Goal: Information Seeking & Learning: Check status

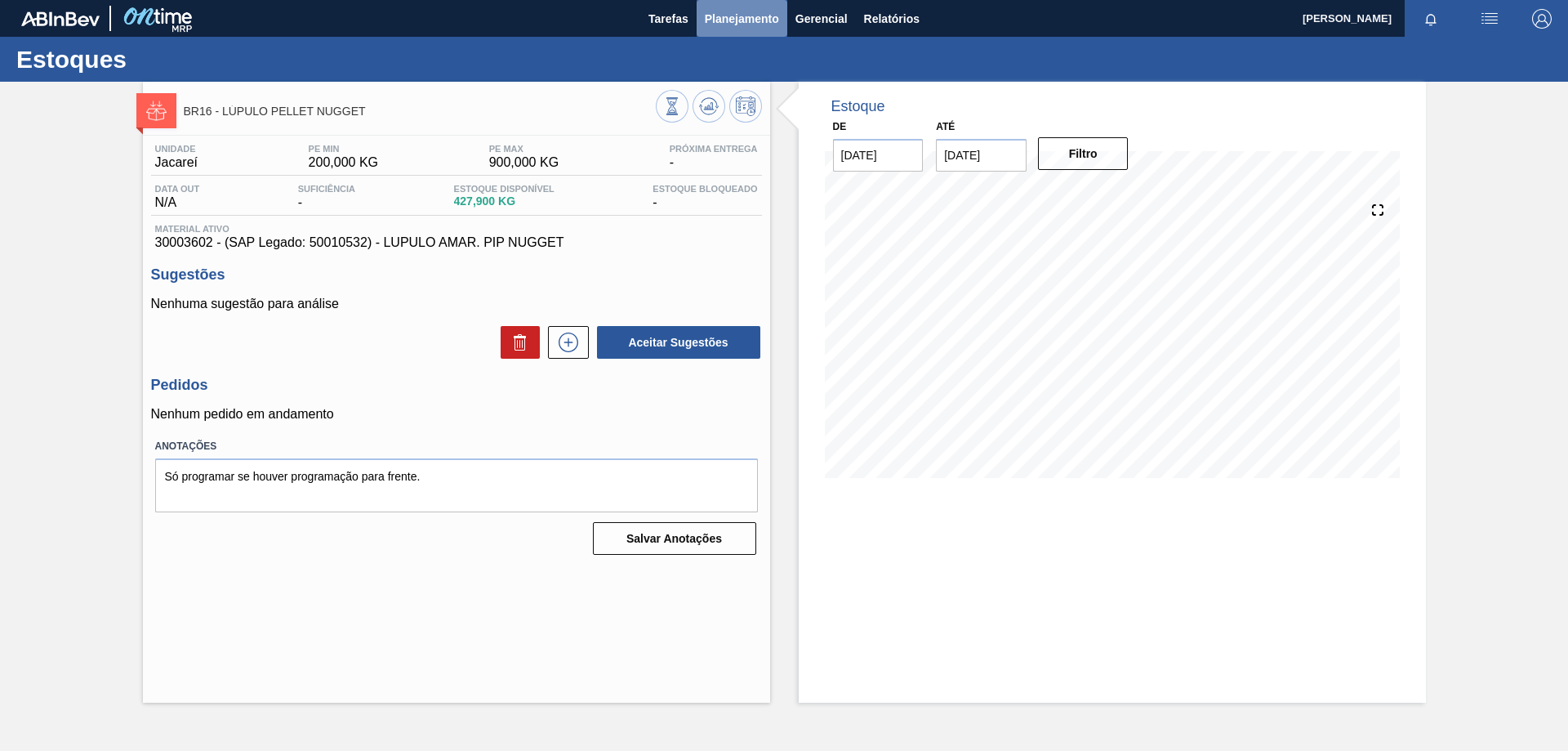
click at [761, 28] on span "Planejamento" at bounding box center [742, 19] width 74 height 19
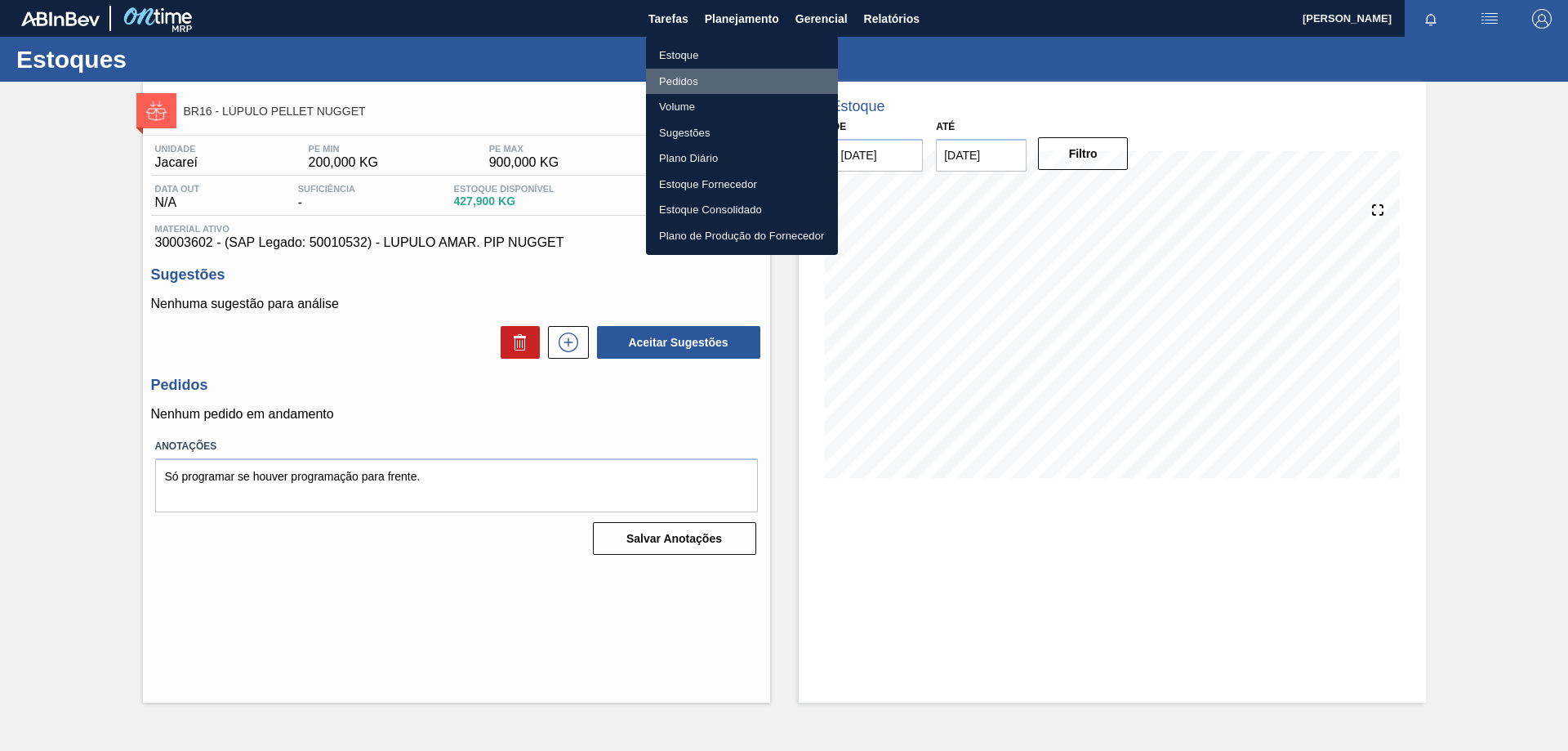
click at [686, 82] on li "Pedidos" at bounding box center [741, 81] width 192 height 26
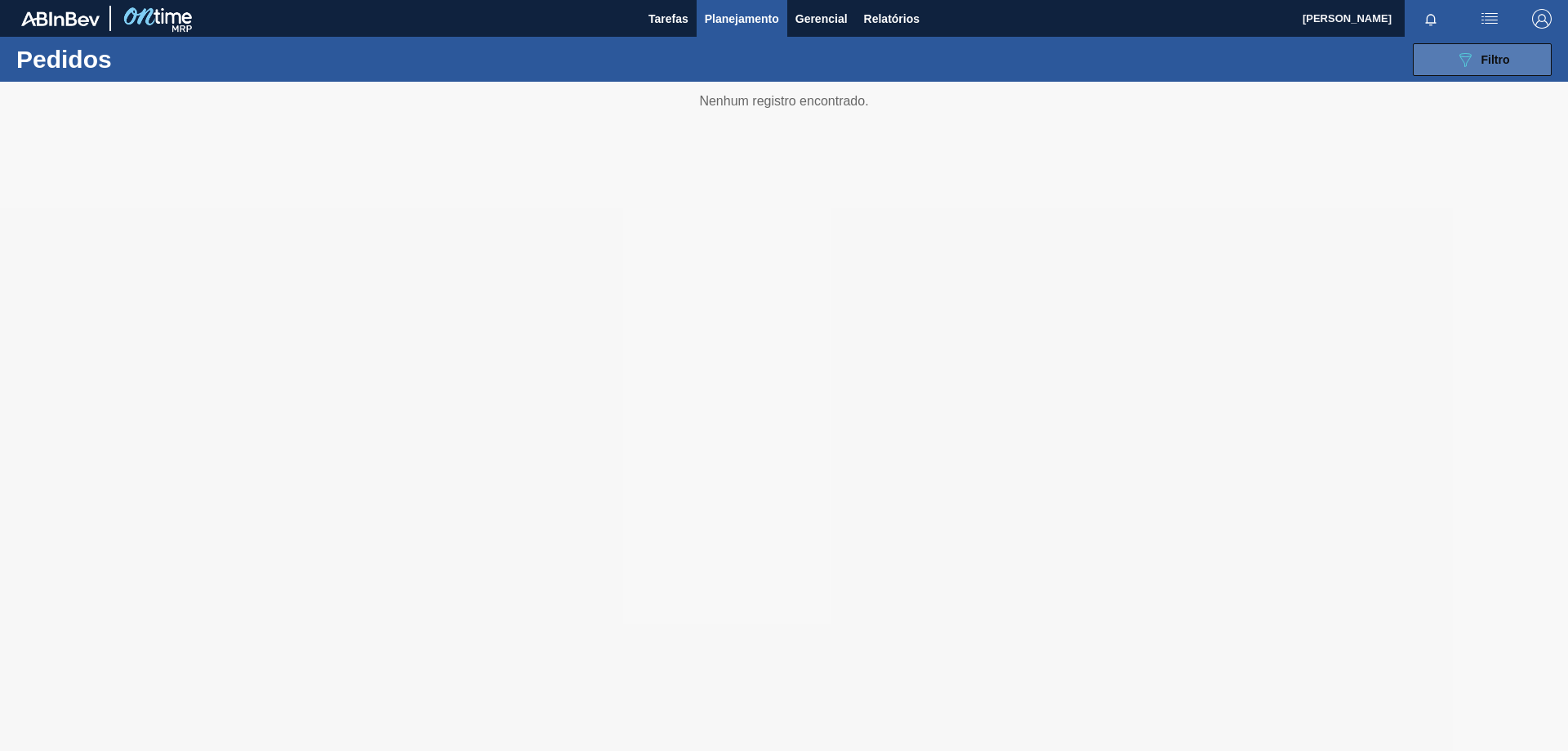
click at [1467, 56] on icon "089F7B8B-B2A5-4AFE-B5C0-19BA573D28AC" at bounding box center [1464, 59] width 19 height 19
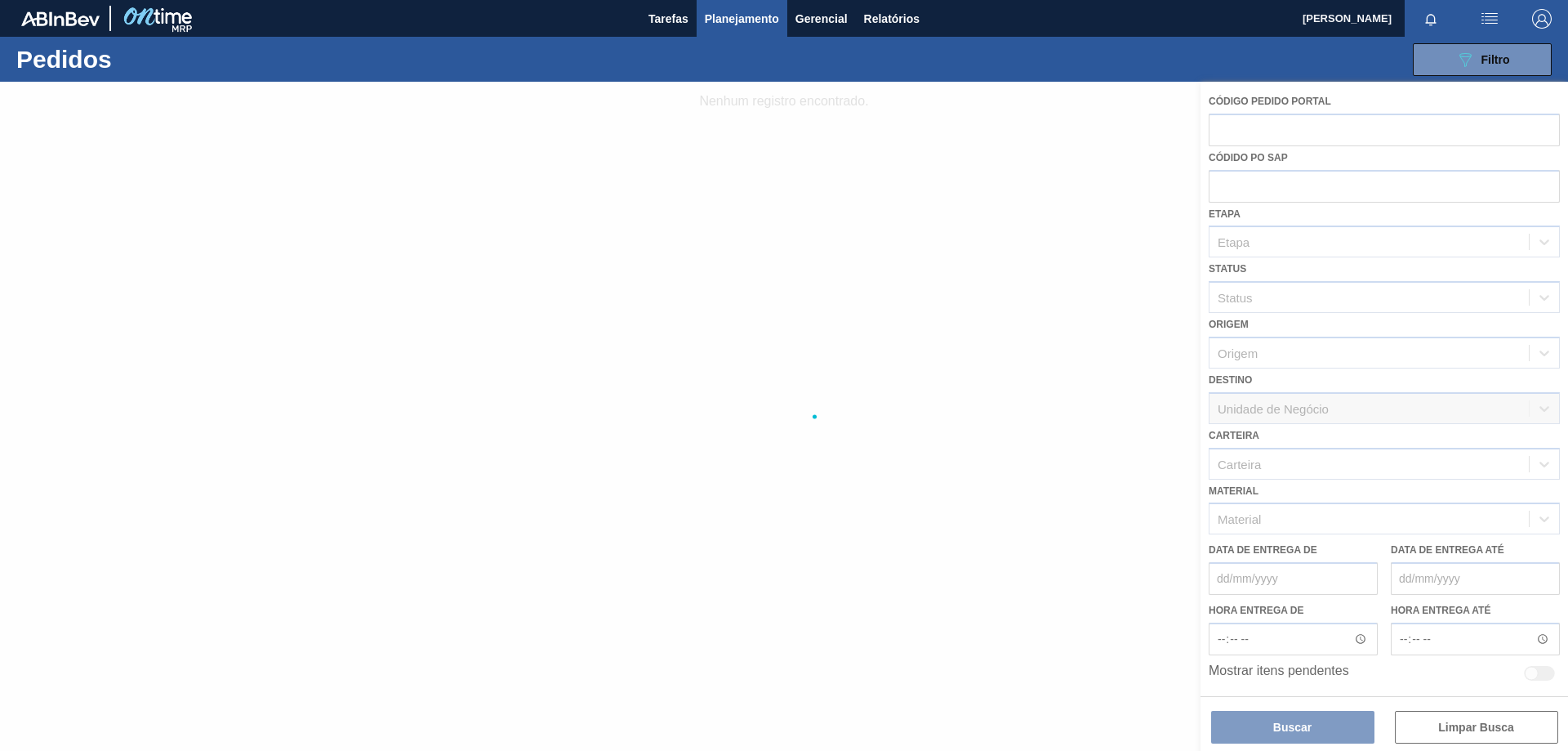
click at [1316, 521] on div at bounding box center [784, 416] width 1568 height 669
click at [1314, 519] on div at bounding box center [784, 416] width 1568 height 669
click at [1270, 518] on div at bounding box center [784, 416] width 1568 height 669
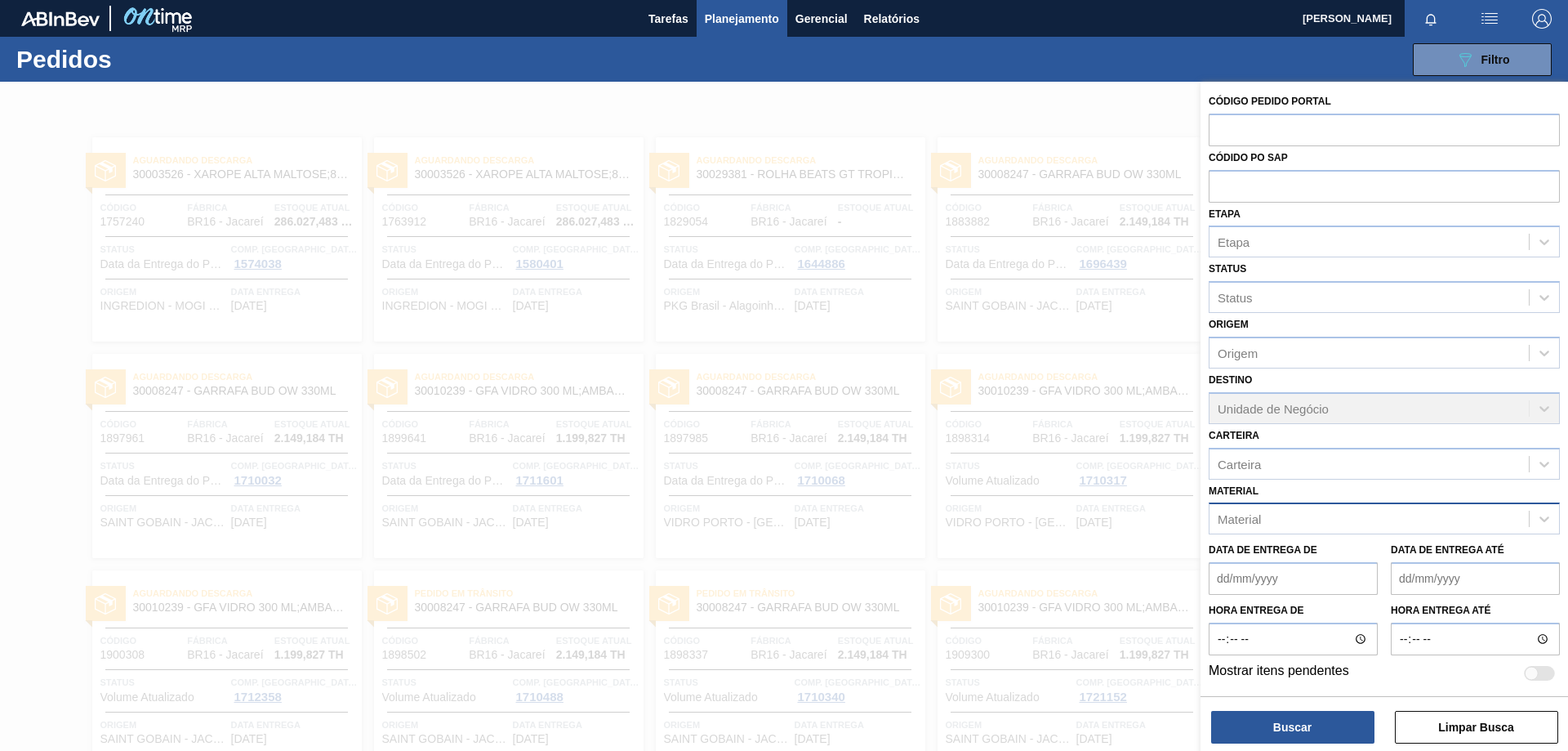
click at [1258, 529] on div "Código Pedido Portal Códido PO SAP Etapa Etapa Status Status Origem Origem Dest…" at bounding box center [1384, 386] width 368 height 610
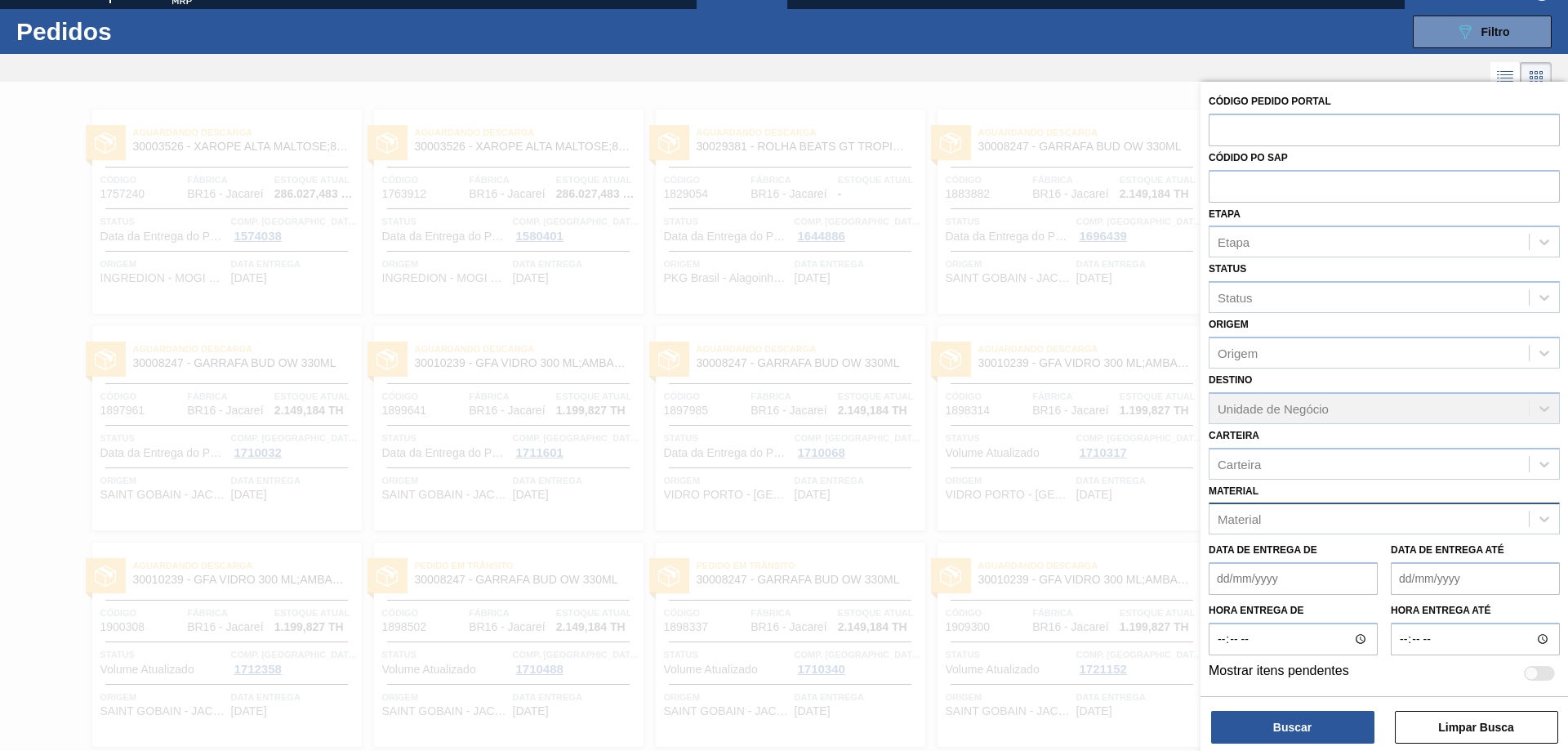
click at [1260, 515] on div "Material" at bounding box center [1238, 519] width 43 height 14
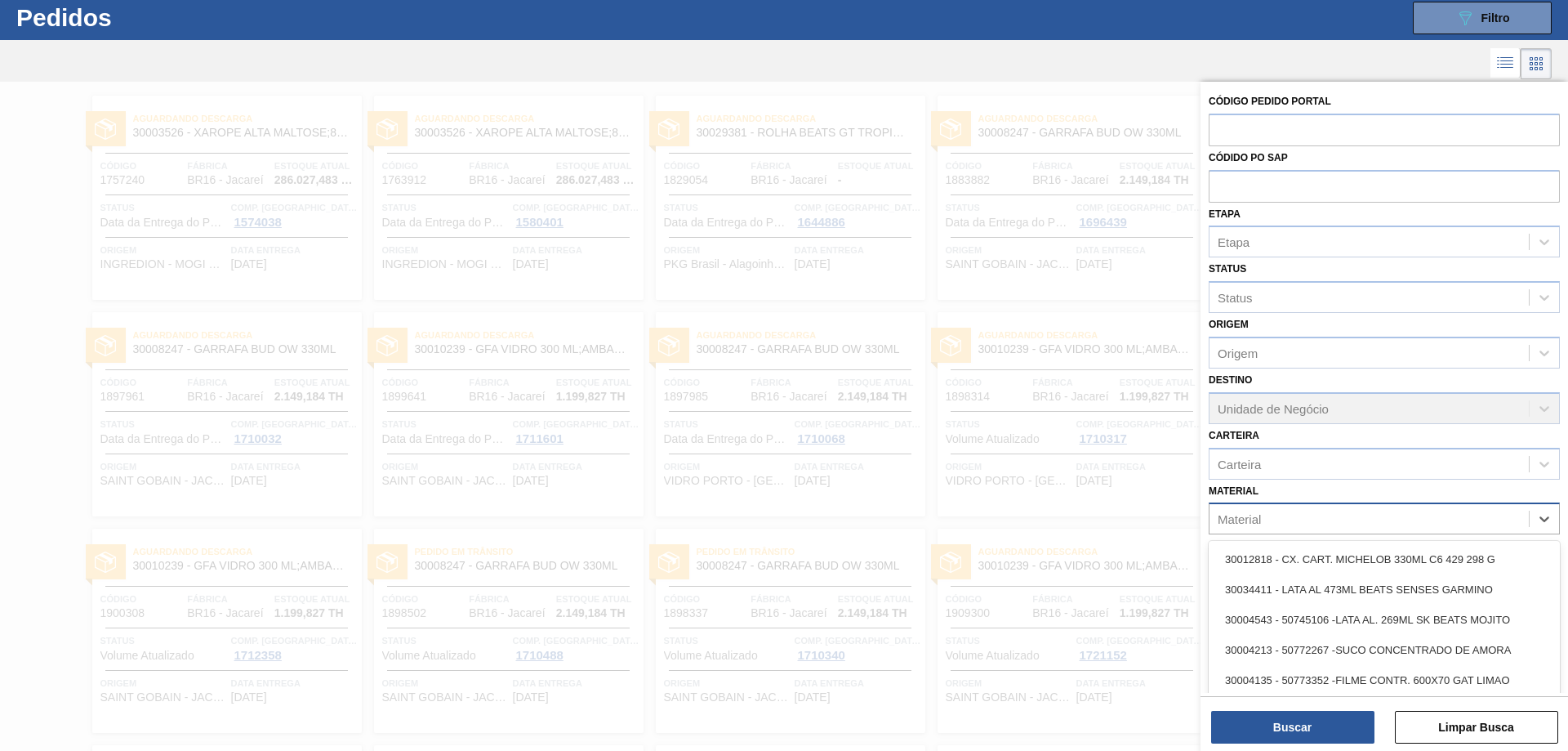
scroll to position [41, 0]
paste input "30003534"
type input "30003534"
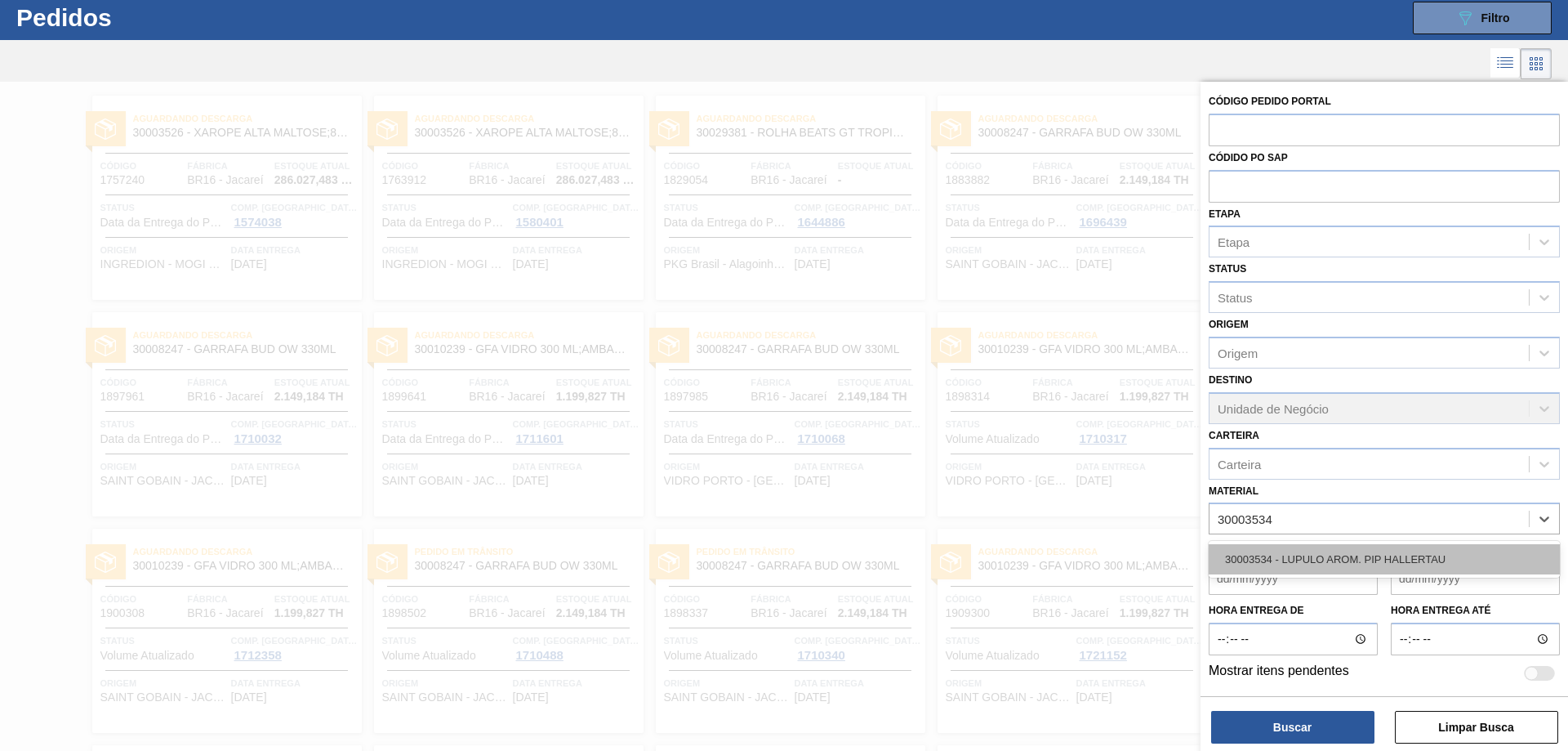
click at [1301, 570] on div "30003534 - LUPULO AROM. PIP HALLERTAU" at bounding box center [1384, 559] width 351 height 30
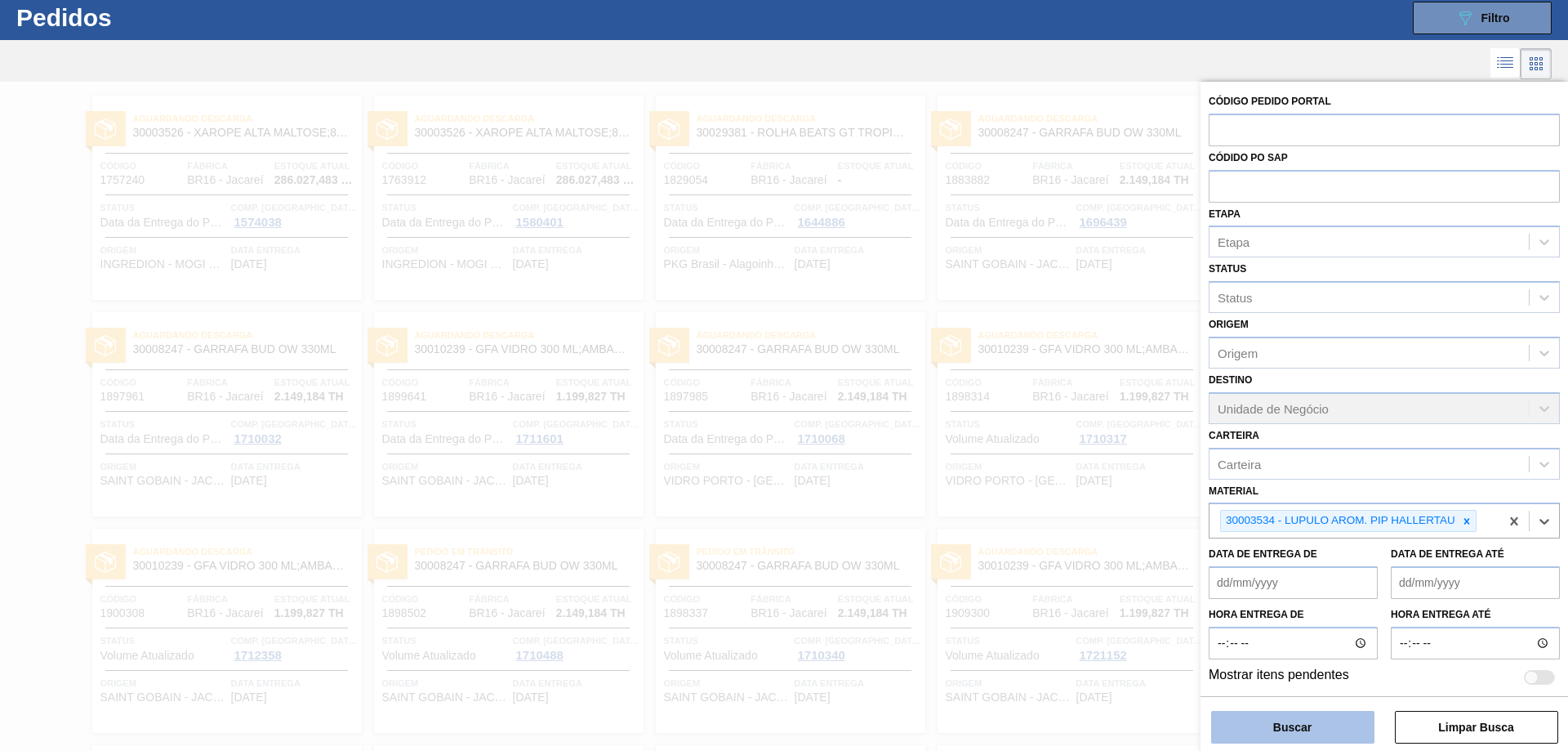
click at [1294, 730] on button "Buscar" at bounding box center [1292, 726] width 163 height 33
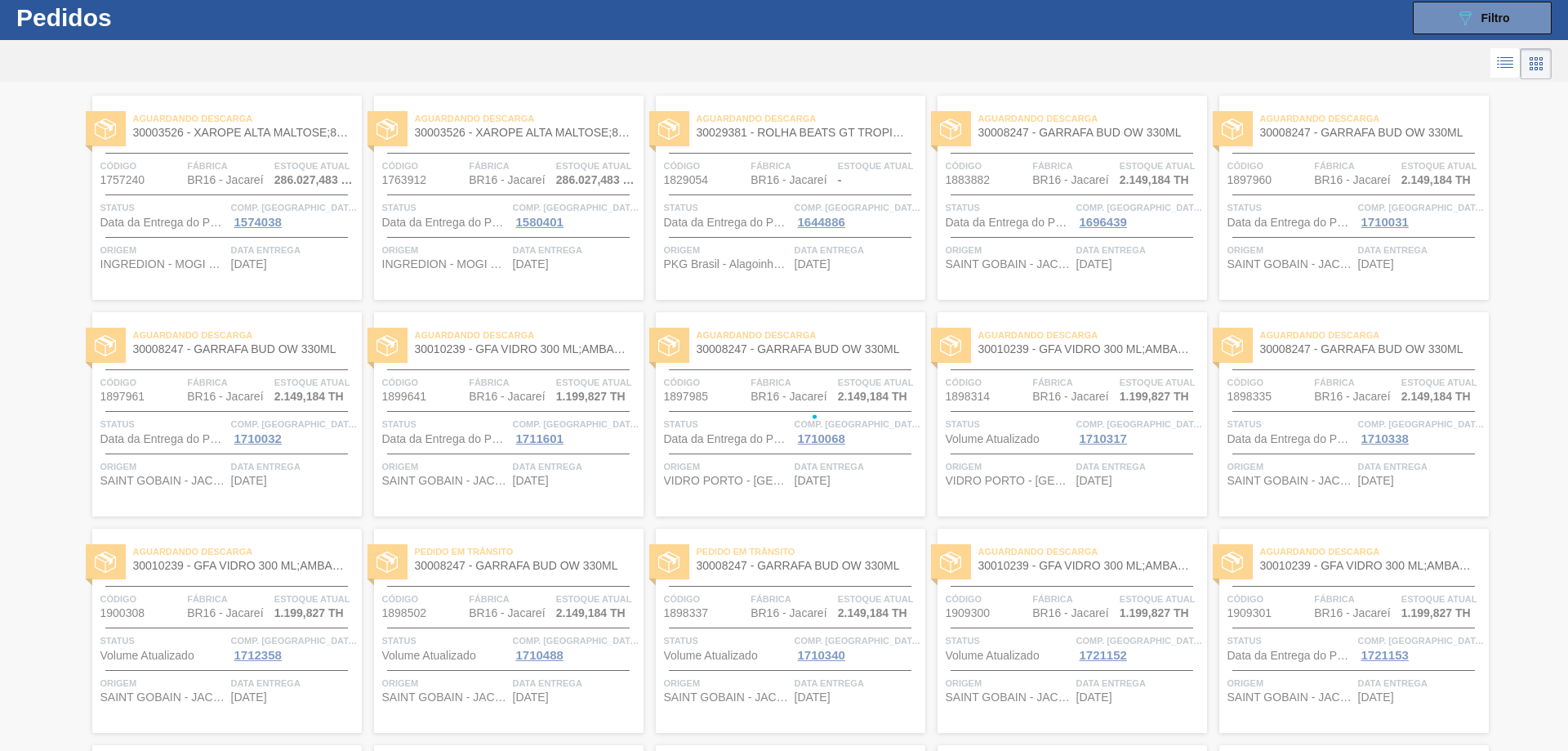
click at [756, 66] on div at bounding box center [784, 63] width 1568 height 39
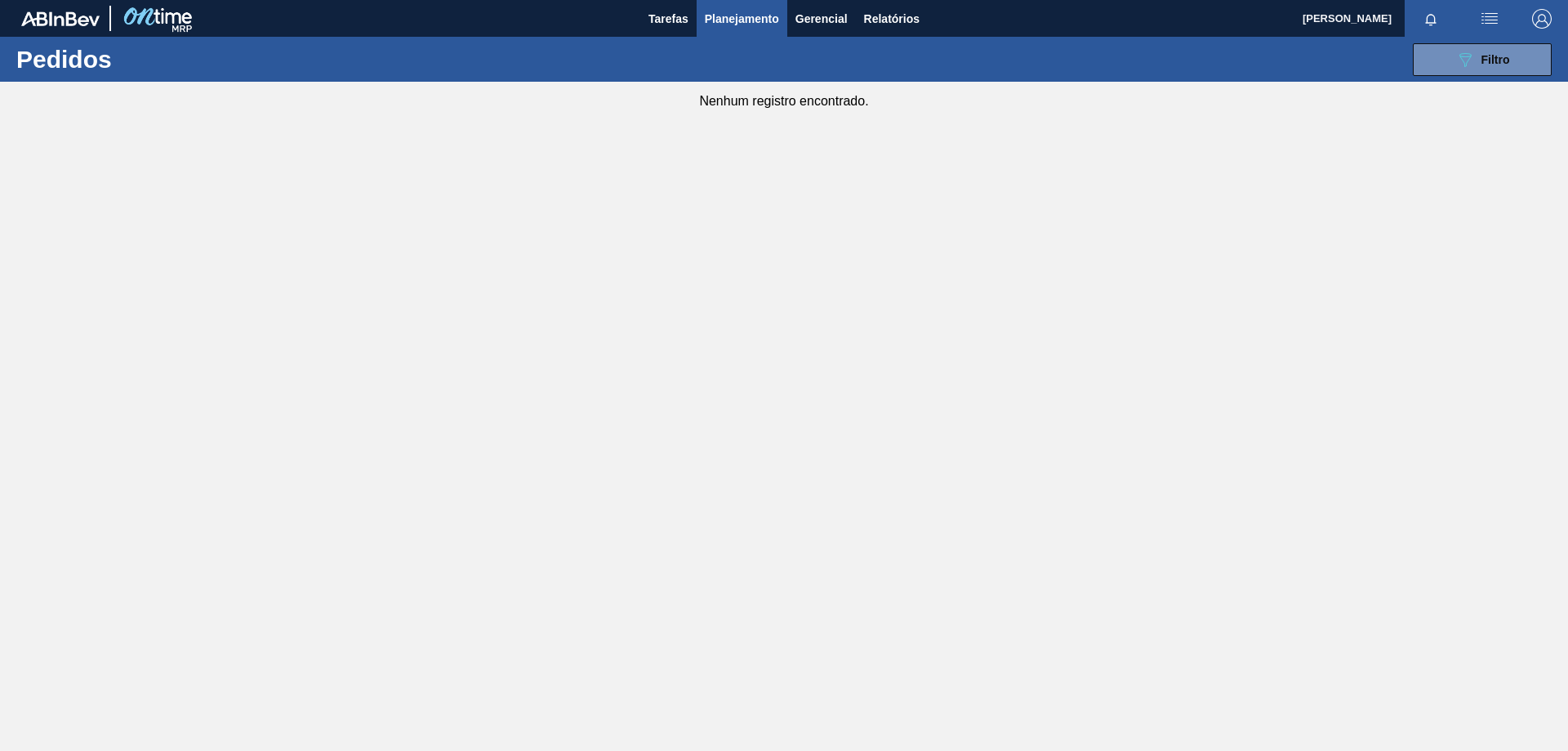
click at [758, 34] on button "Planejamento" at bounding box center [741, 18] width 90 height 36
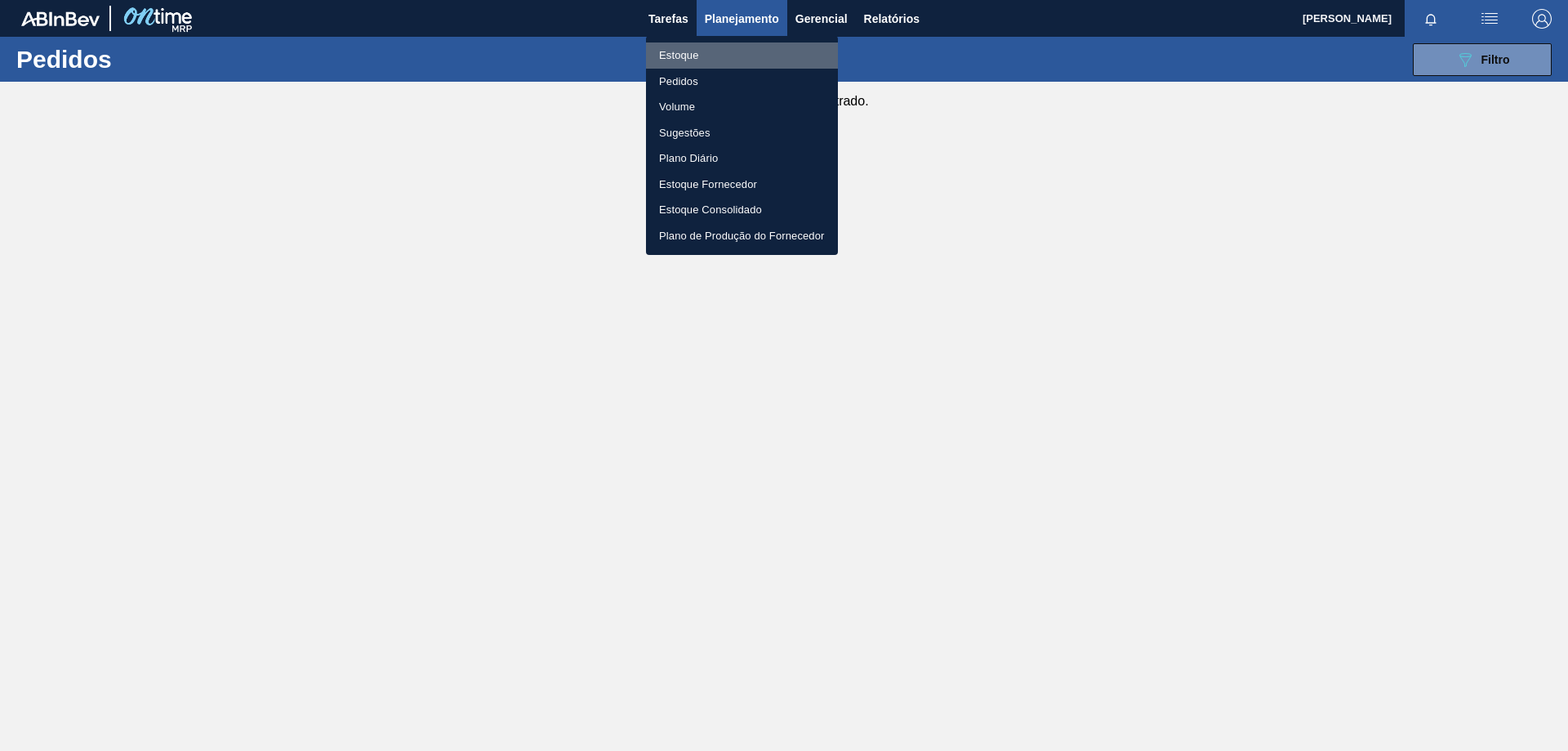
click at [694, 59] on li "Estoque" at bounding box center [741, 55] width 192 height 26
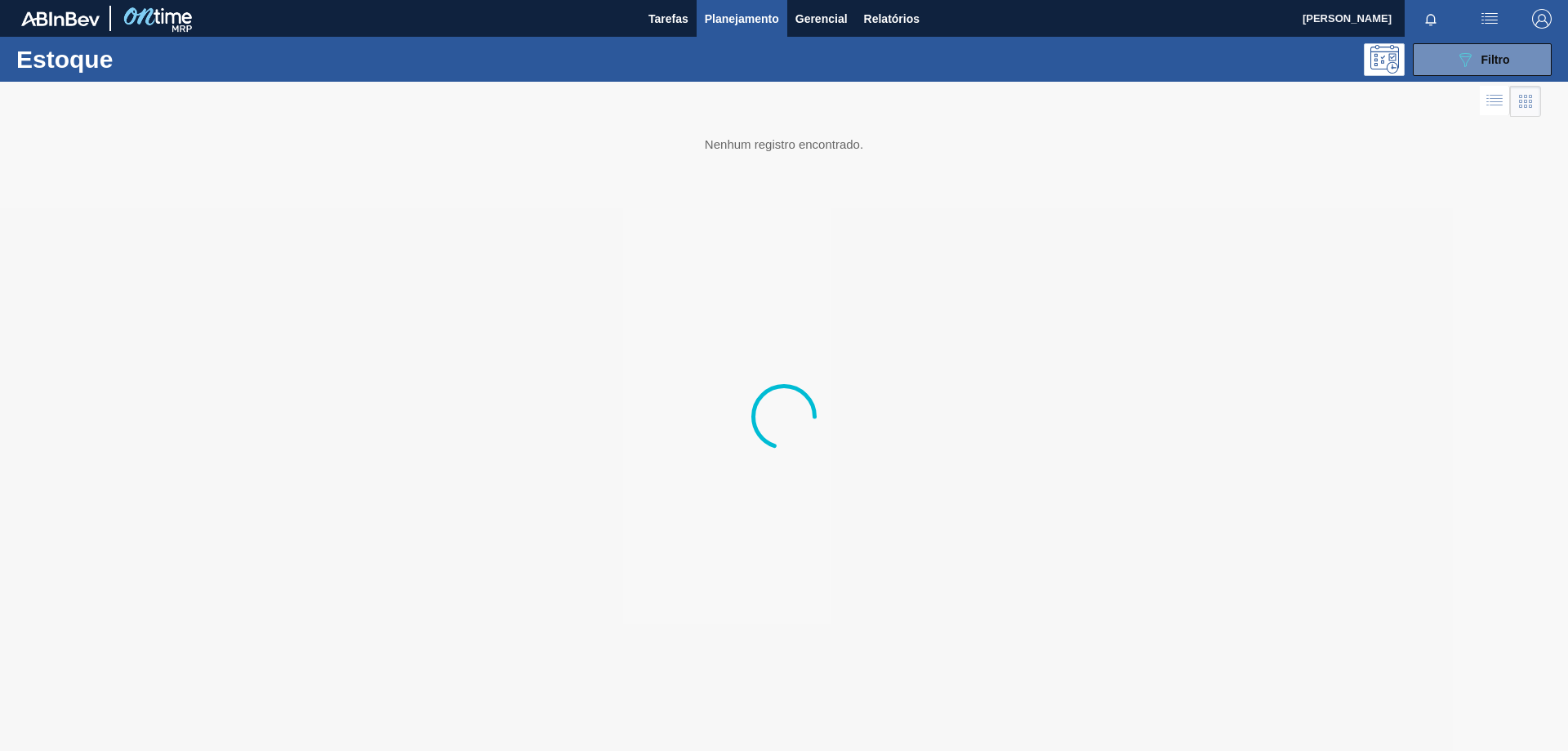
click at [1456, 83] on div at bounding box center [784, 416] width 1568 height 669
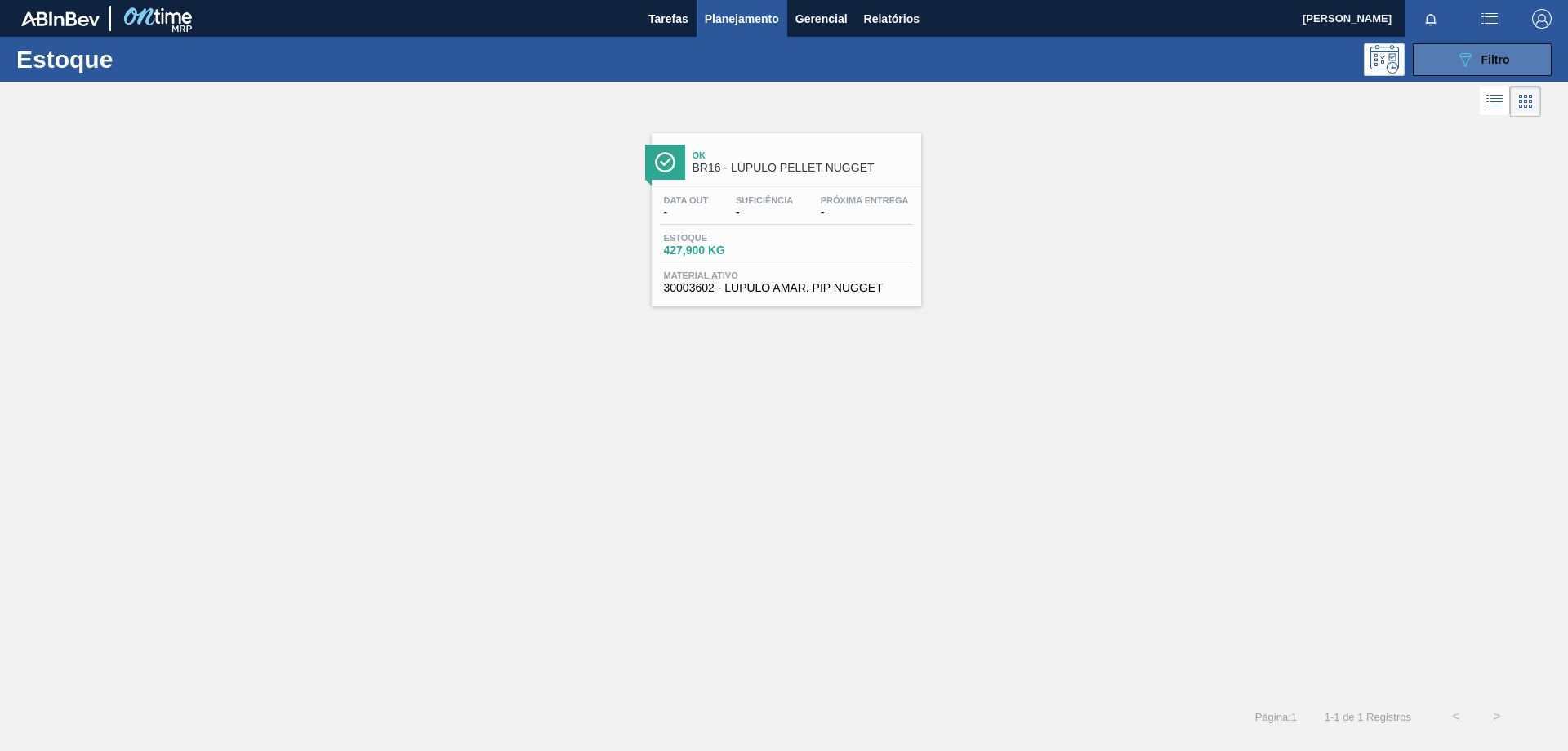
click at [1460, 65] on icon "089F7B8B-B2A5-4AFE-B5C0-19BA573D28AC" at bounding box center [1464, 59] width 19 height 19
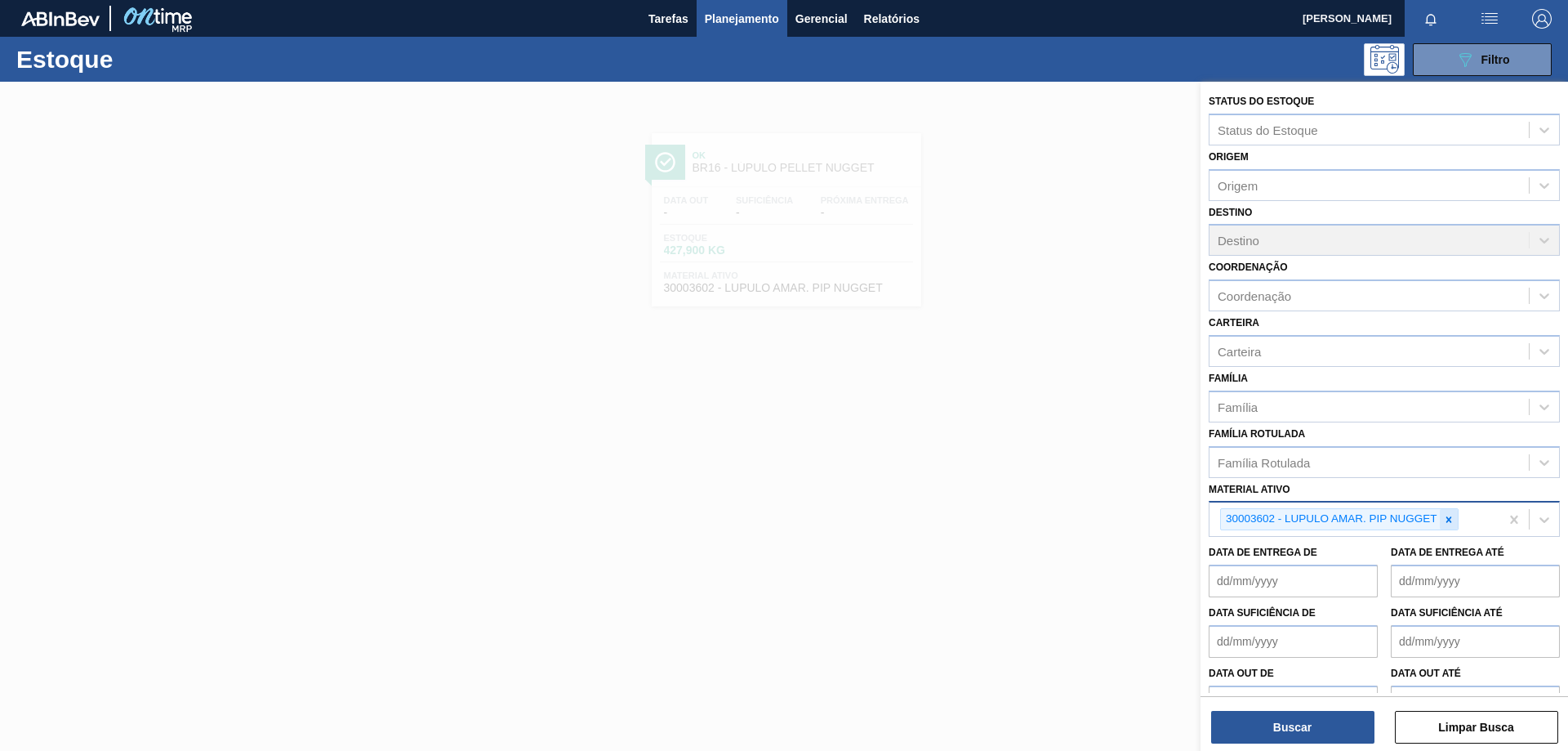
click at [1451, 521] on icon at bounding box center [1448, 519] width 6 height 6
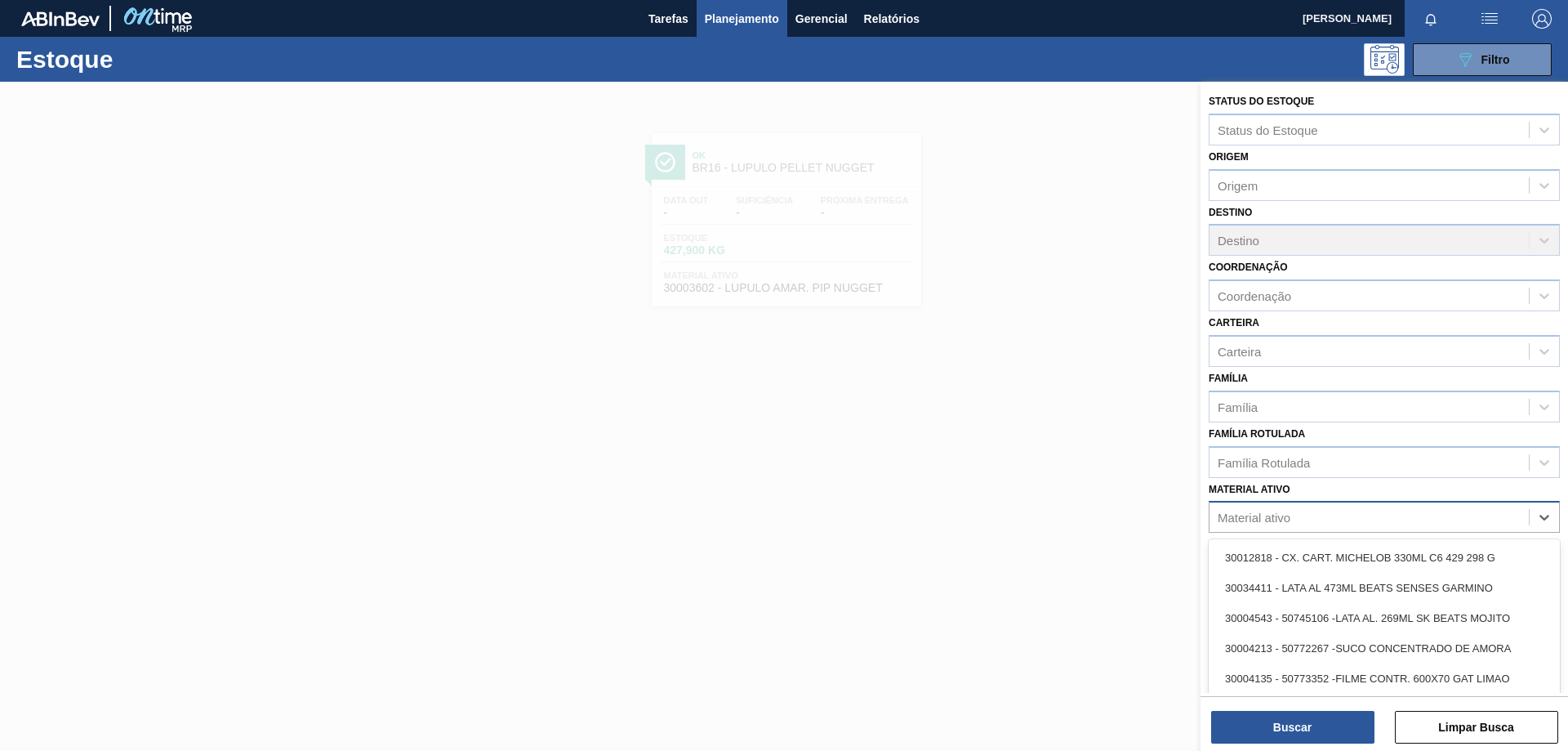
click at [1397, 518] on div "Material ativo" at bounding box center [1369, 518] width 320 height 24
paste ativo "30003534"
type ativo "30003534"
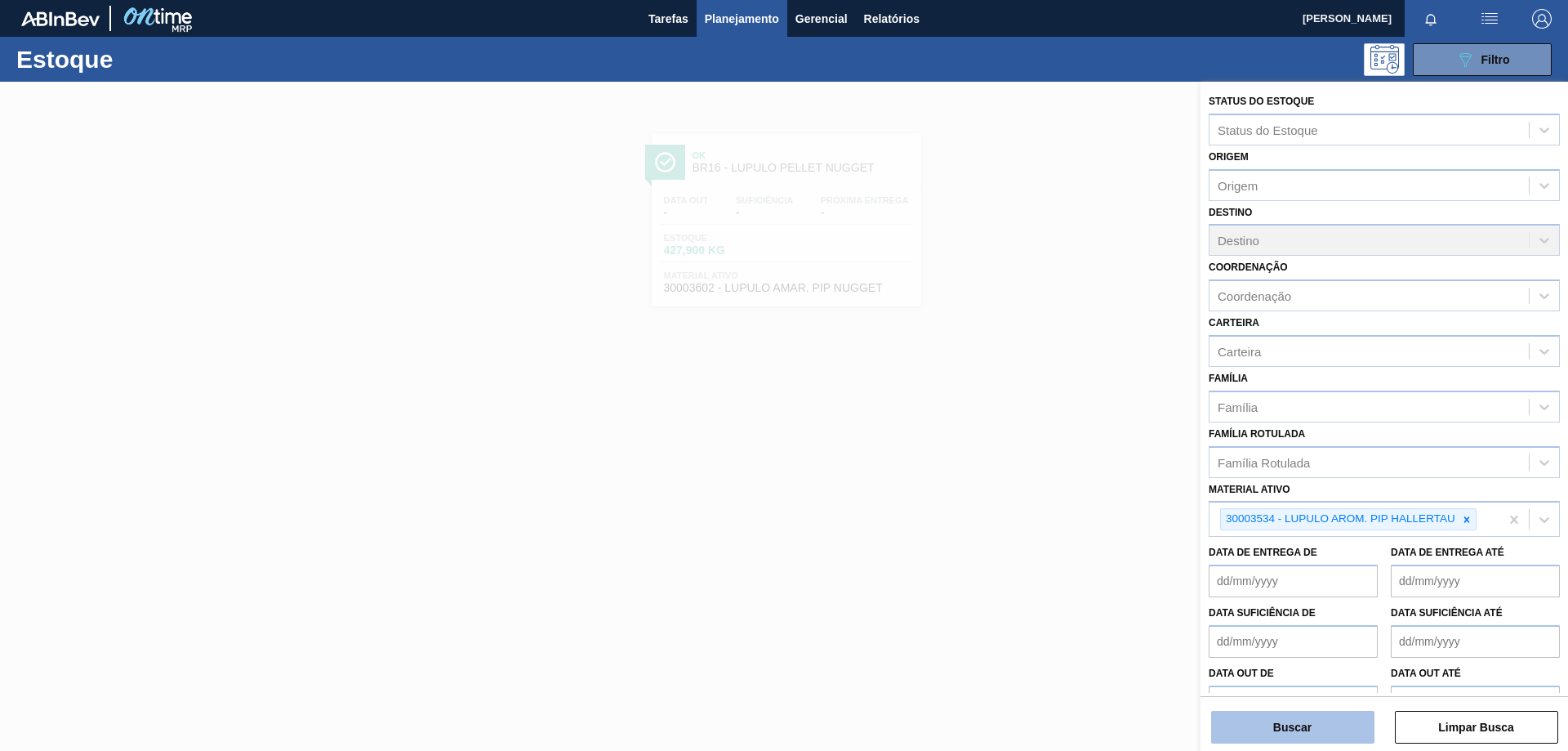
click at [1328, 736] on button "Buscar" at bounding box center [1292, 726] width 163 height 33
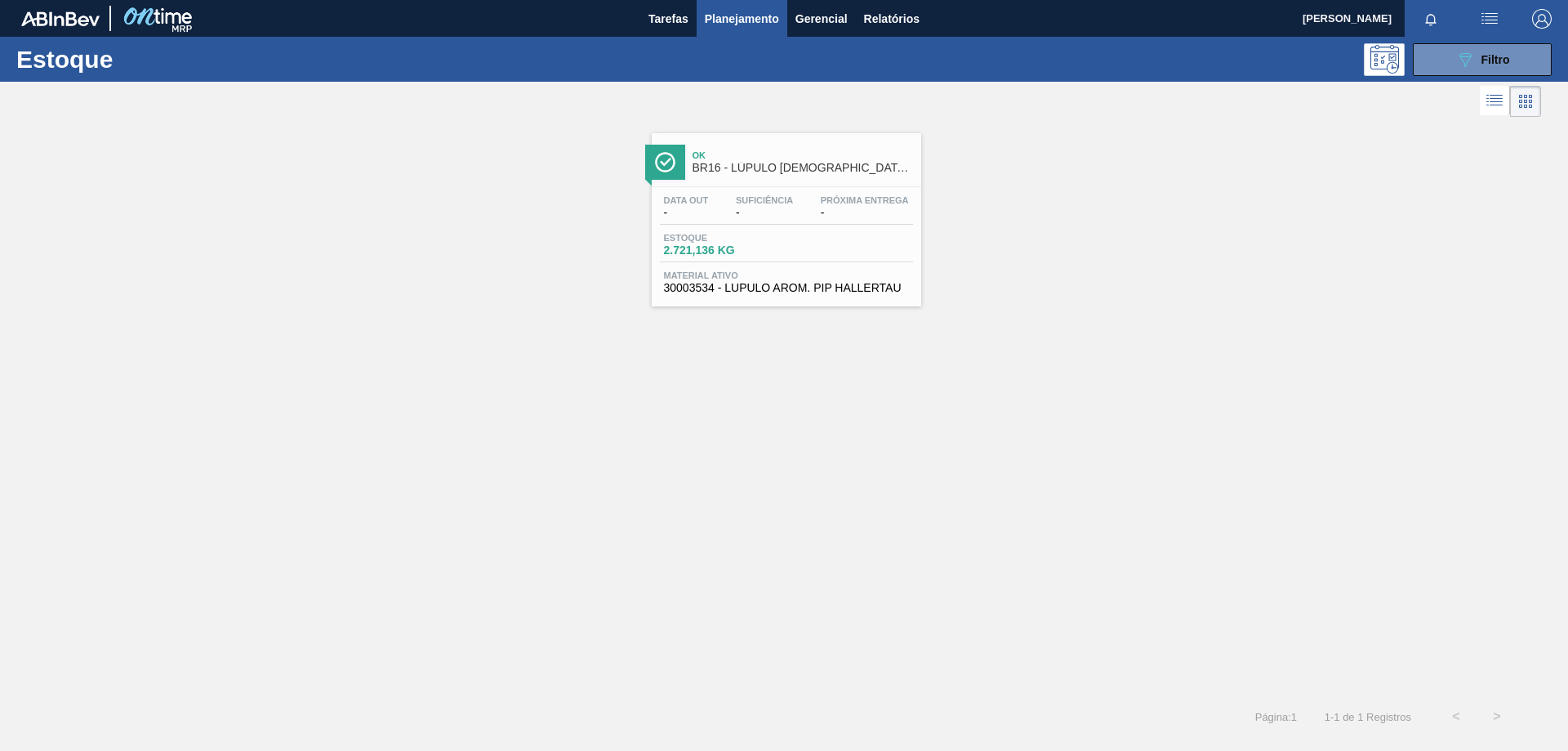
click at [863, 247] on div "Estoque 2.721,136 KG" at bounding box center [786, 247] width 253 height 30
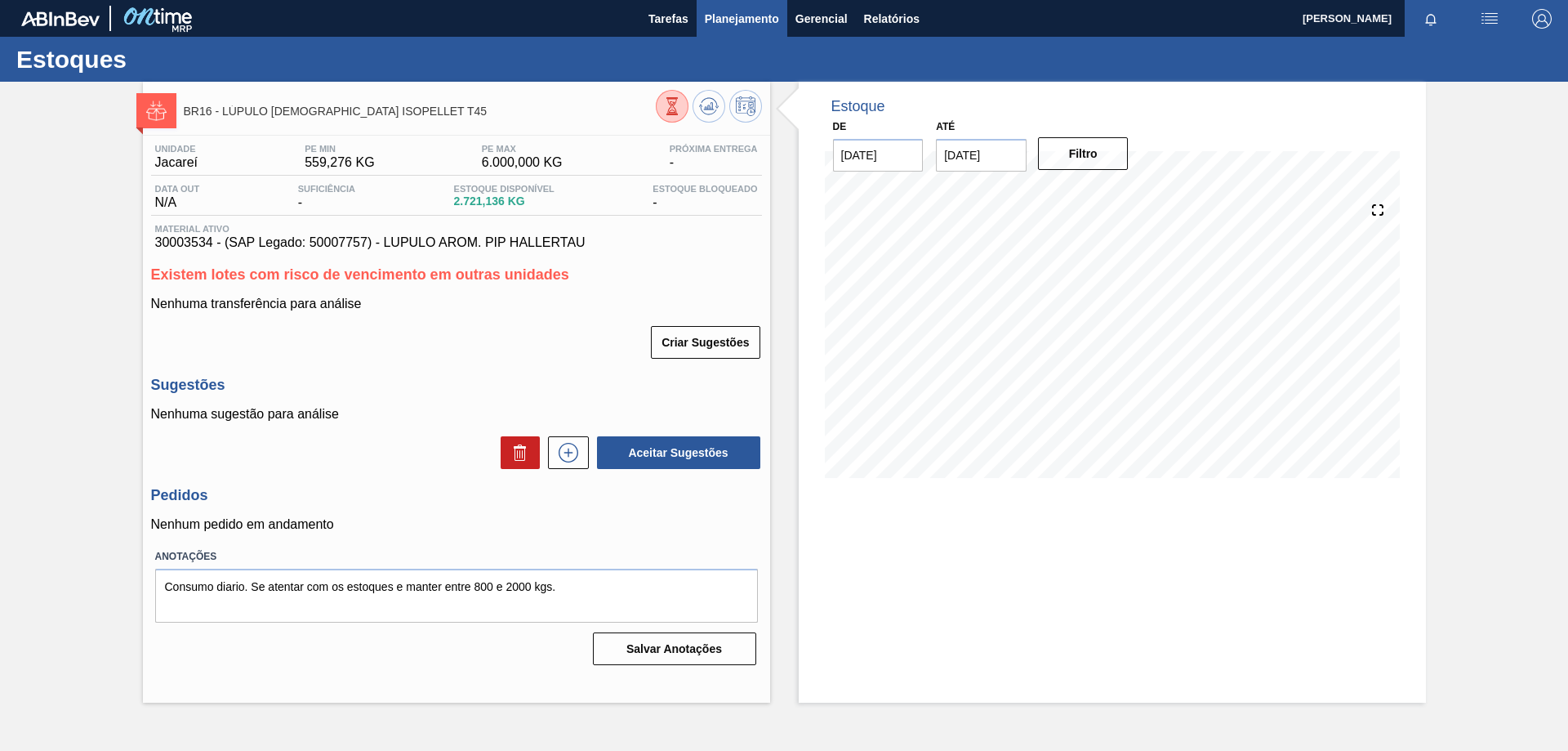
click at [746, 20] on span "Planejamento" at bounding box center [742, 19] width 74 height 19
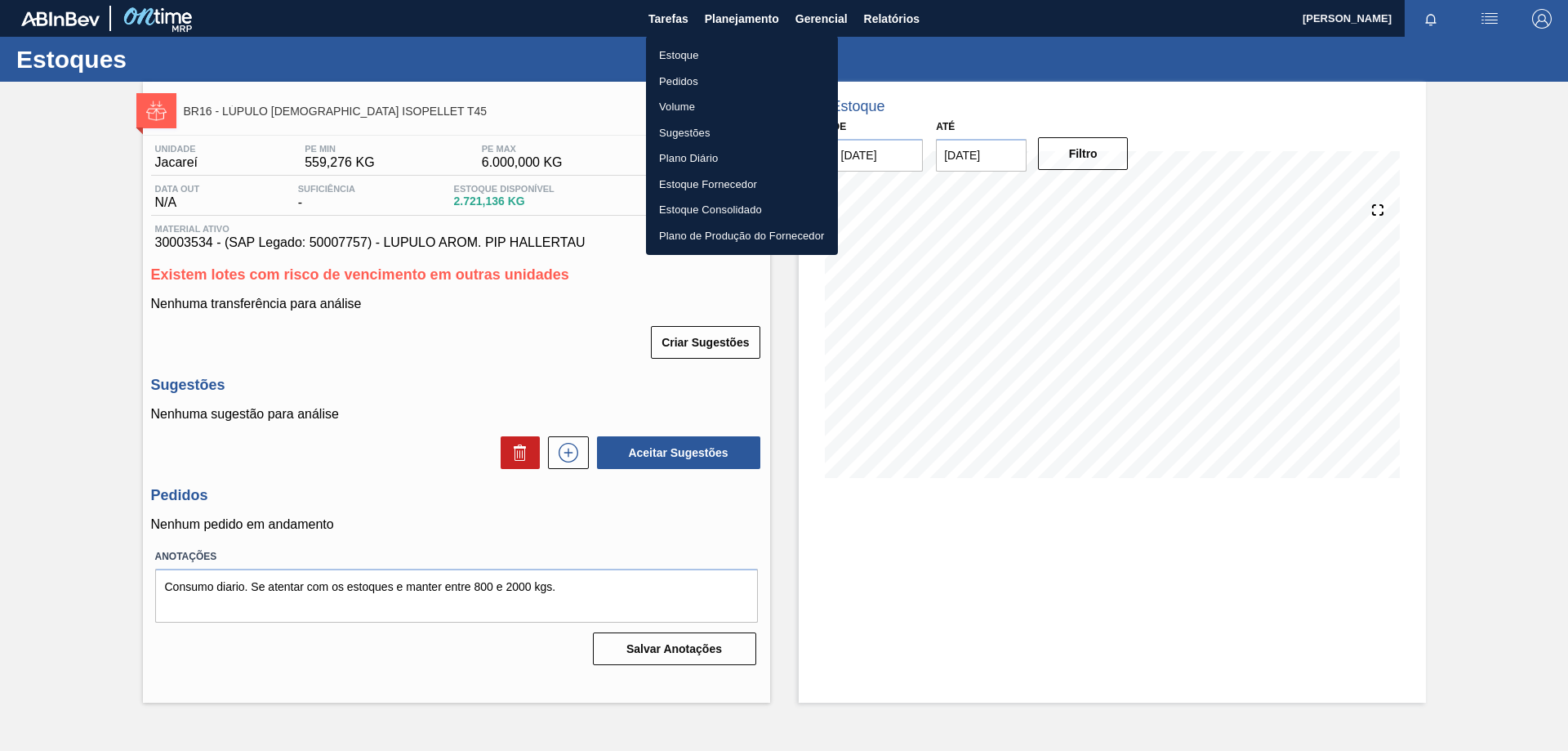
click at [696, 56] on li "Estoque" at bounding box center [741, 55] width 192 height 26
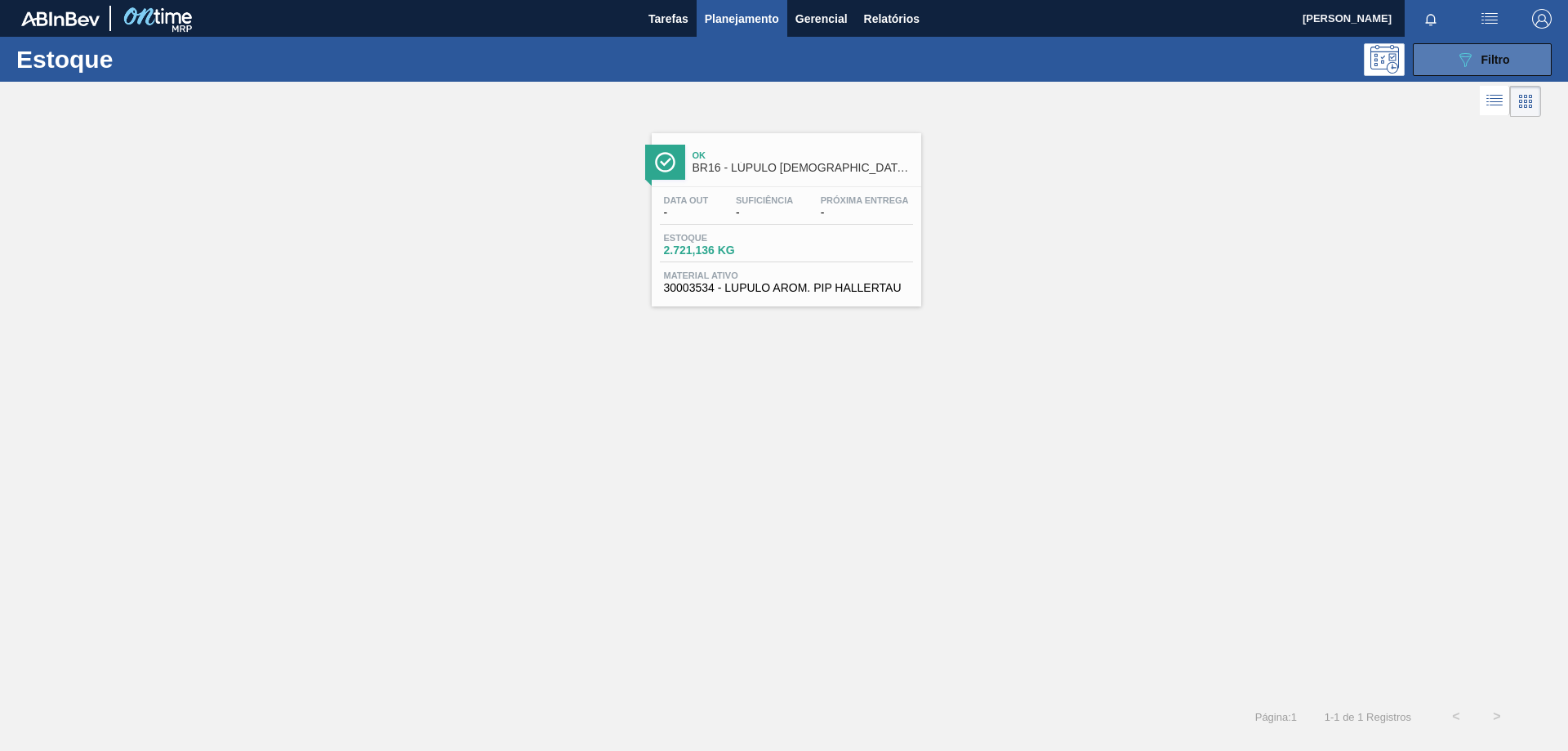
click at [1492, 58] on span "Filtro" at bounding box center [1495, 59] width 29 height 13
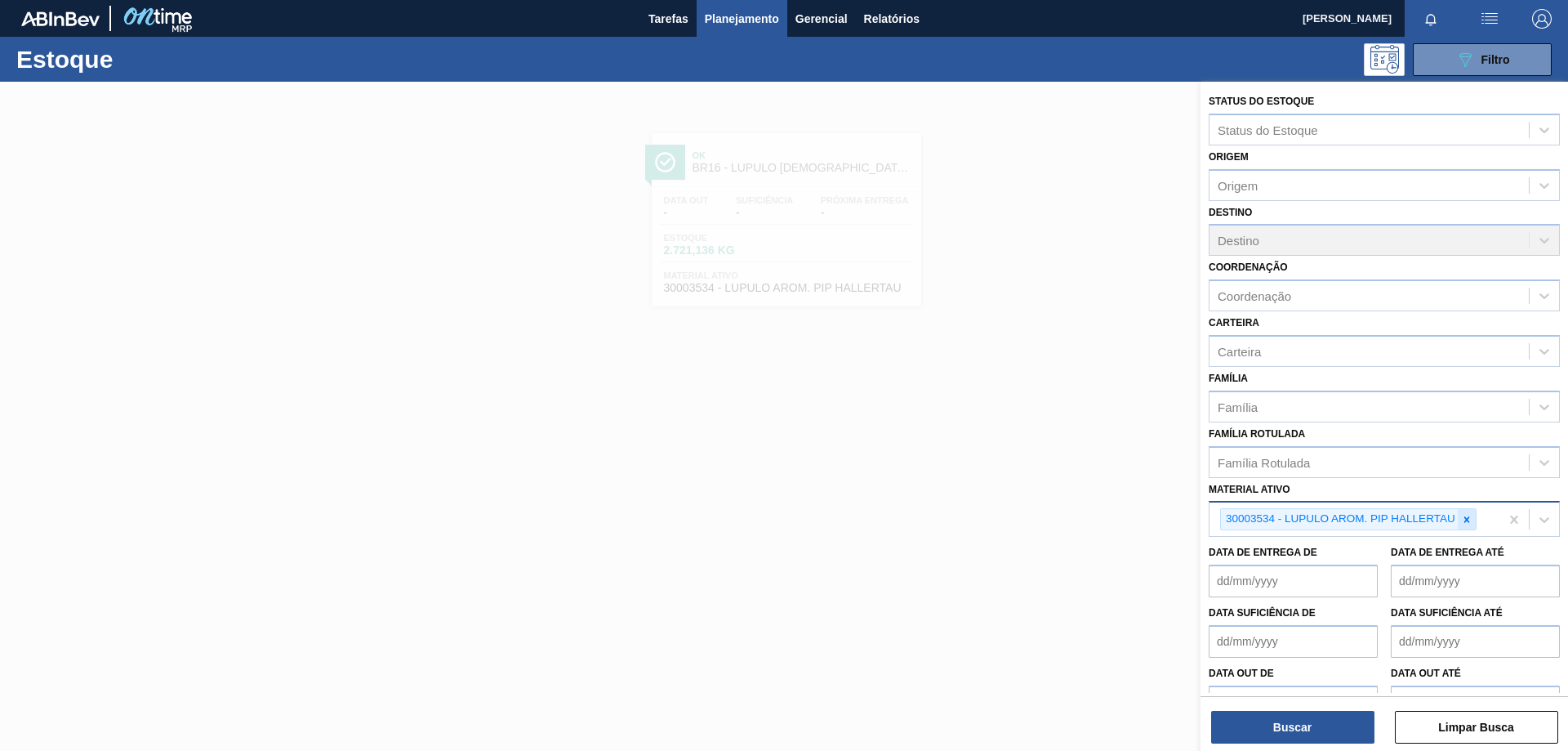
click at [1469, 517] on icon at bounding box center [1467, 520] width 12 height 12
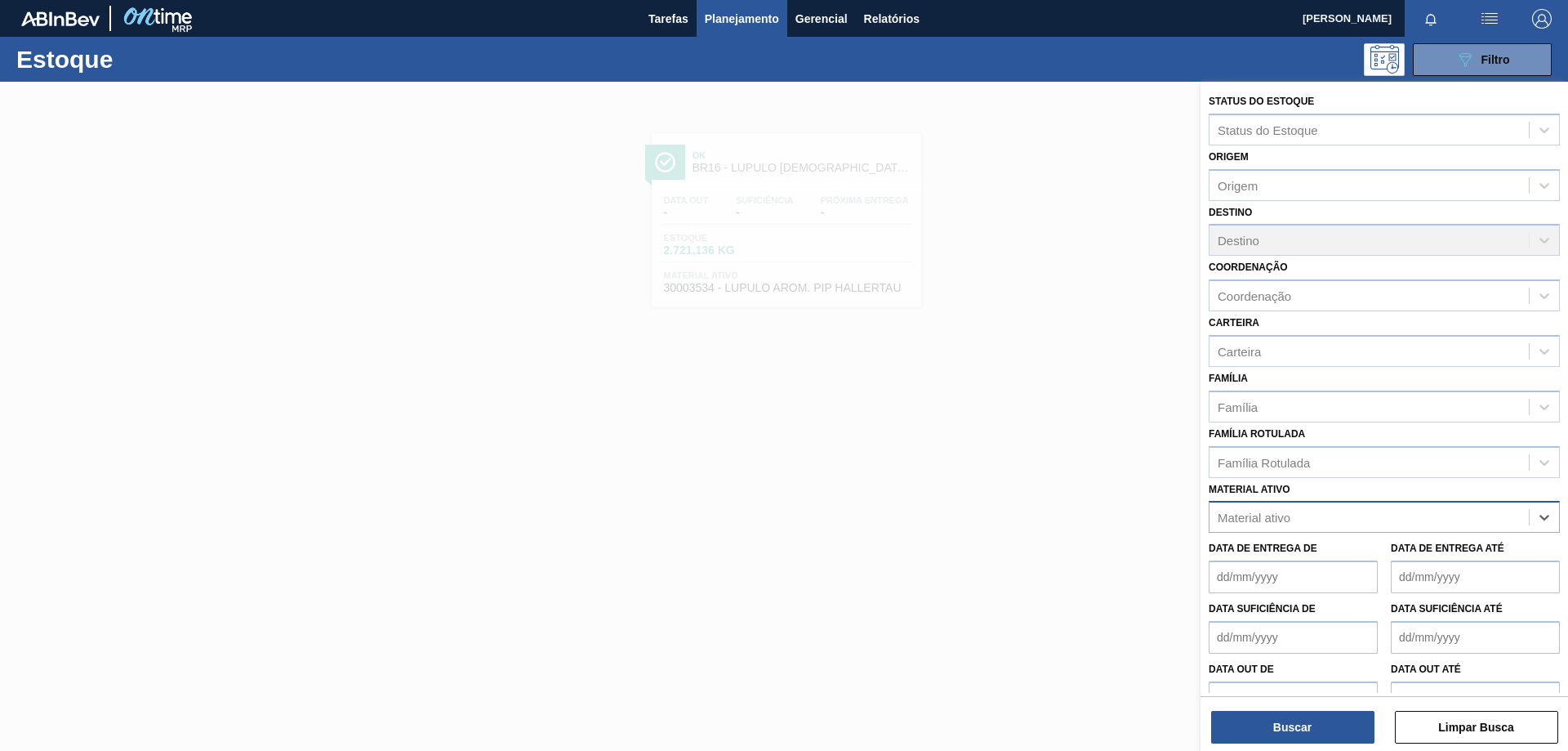
paste ativo "30009519"
type ativo "30009519"
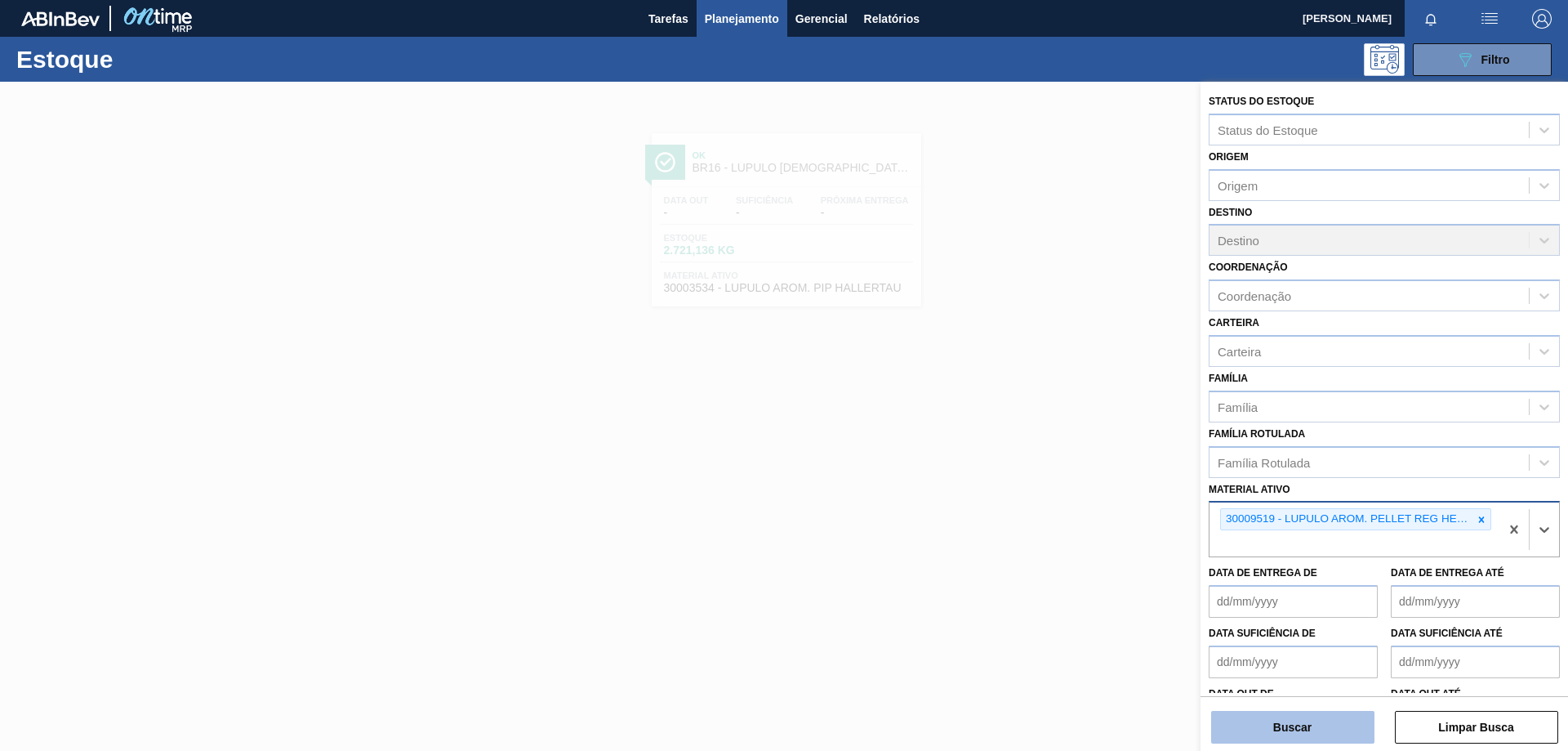
click at [1294, 727] on button "Buscar" at bounding box center [1292, 726] width 163 height 33
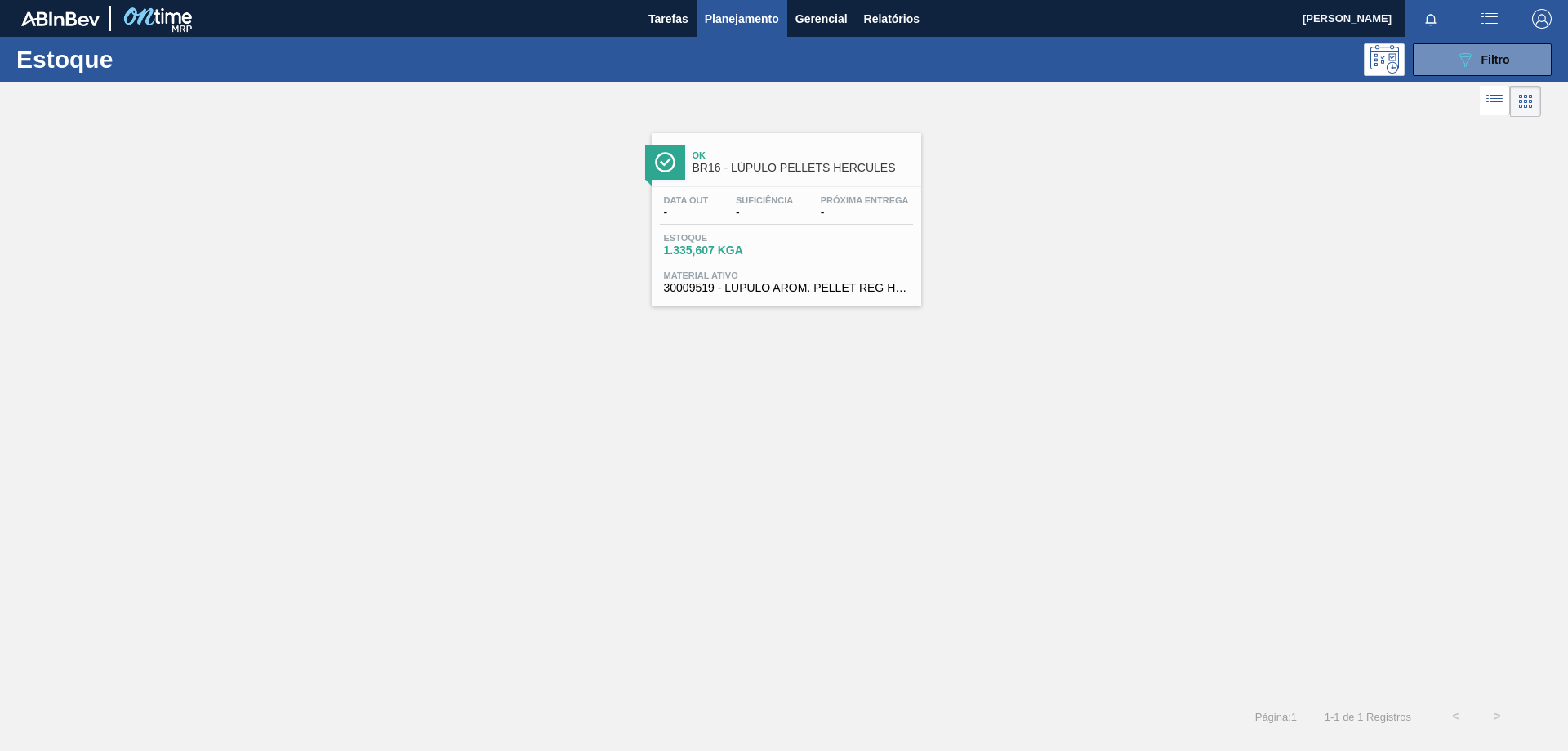
click at [856, 250] on div "Estoque 1.335,607 KGA" at bounding box center [786, 247] width 253 height 30
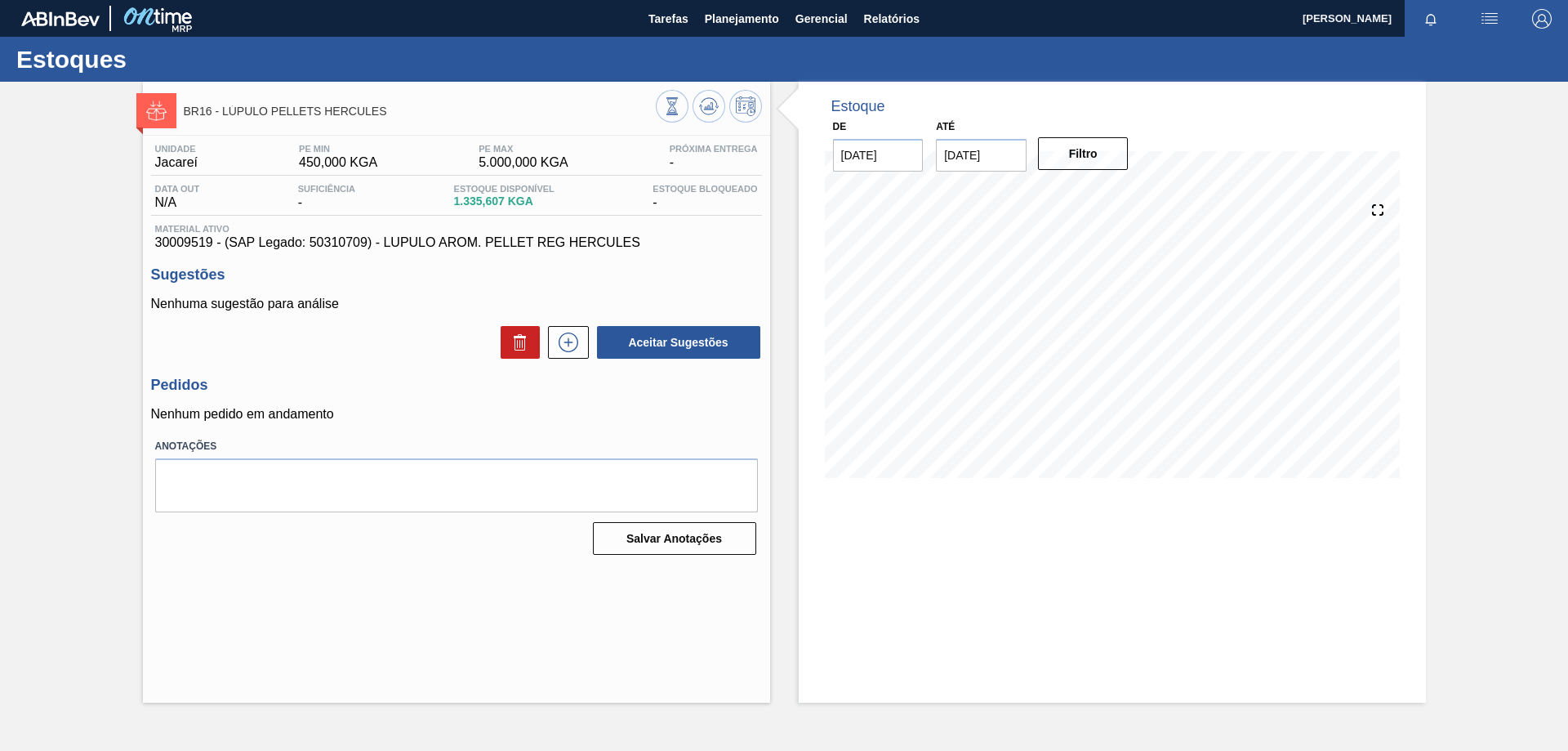
click at [468, 425] on div "Unidade Jacareí PE MIN 450,000 KGA PE MAX 5.000,000 KGA Próxima Entrega - Data …" at bounding box center [456, 348] width 627 height 425
click at [1487, 14] on img "button" at bounding box center [1489, 19] width 19 height 19
click at [759, 23] on div at bounding box center [784, 376] width 1568 height 751
click at [738, 23] on span "Planejamento" at bounding box center [742, 19] width 74 height 19
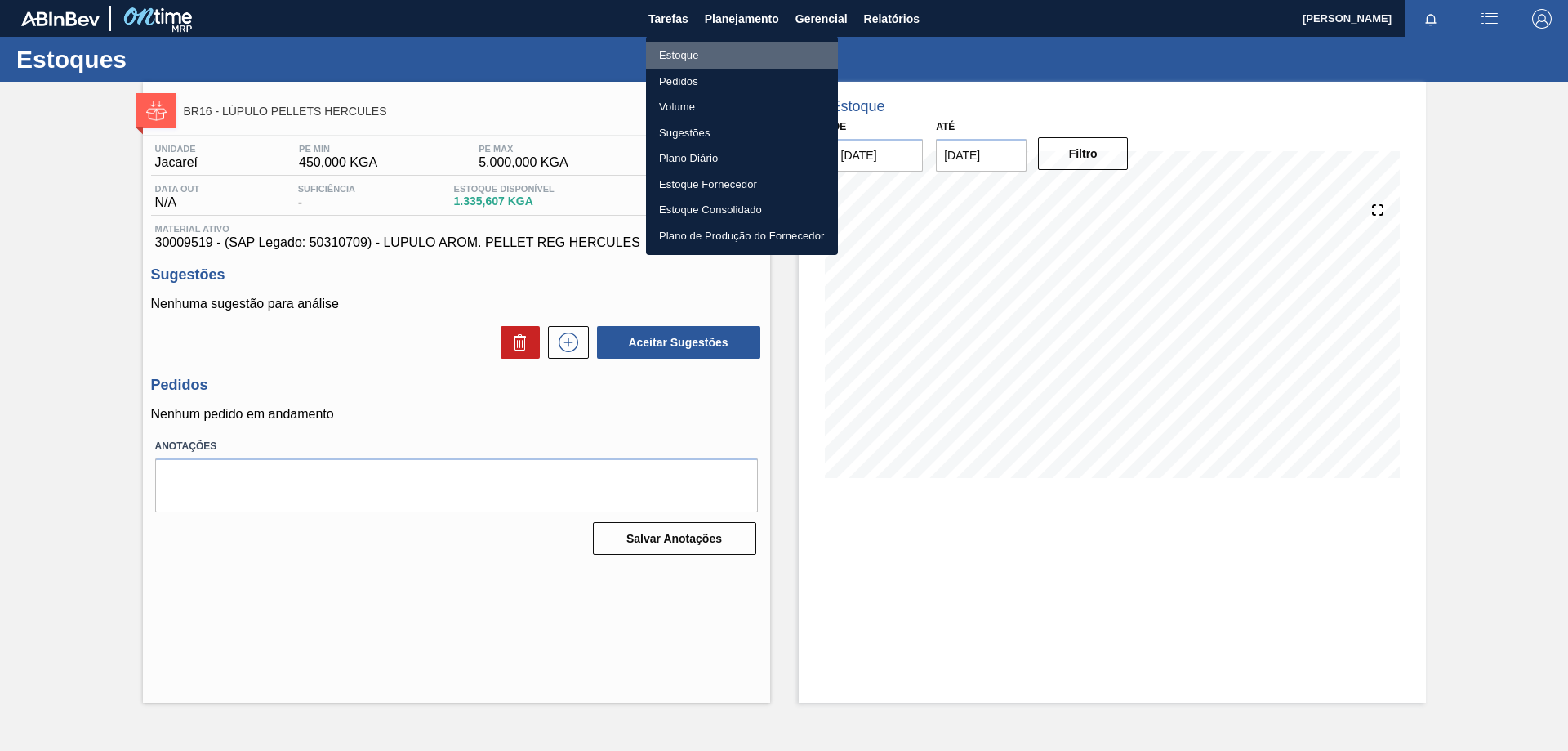
click at [691, 58] on li "Estoque" at bounding box center [741, 55] width 192 height 26
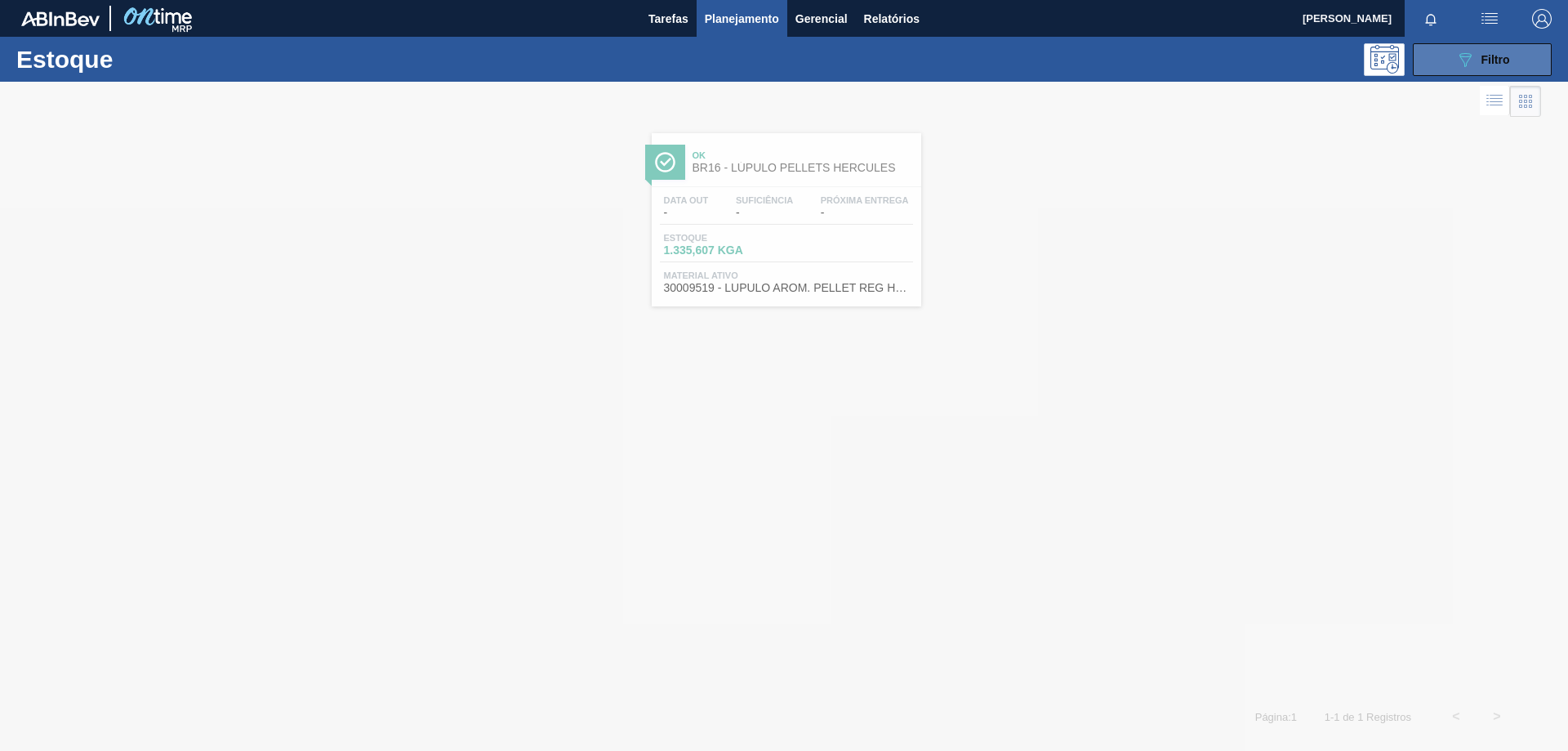
click at [1460, 60] on icon "089F7B8B-B2A5-4AFE-B5C0-19BA573D28AC" at bounding box center [1464, 59] width 19 height 19
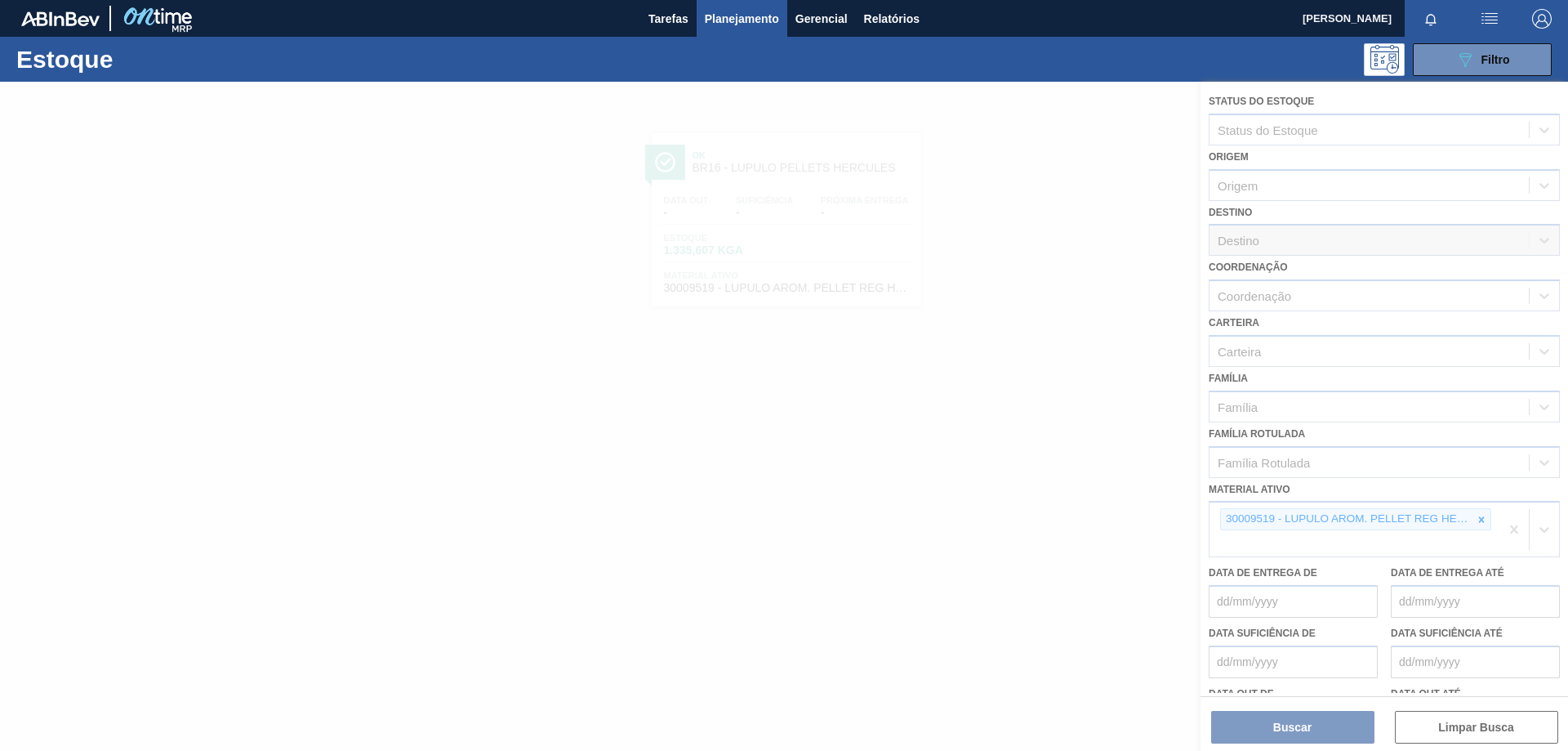
click at [1476, 517] on div at bounding box center [784, 416] width 1568 height 669
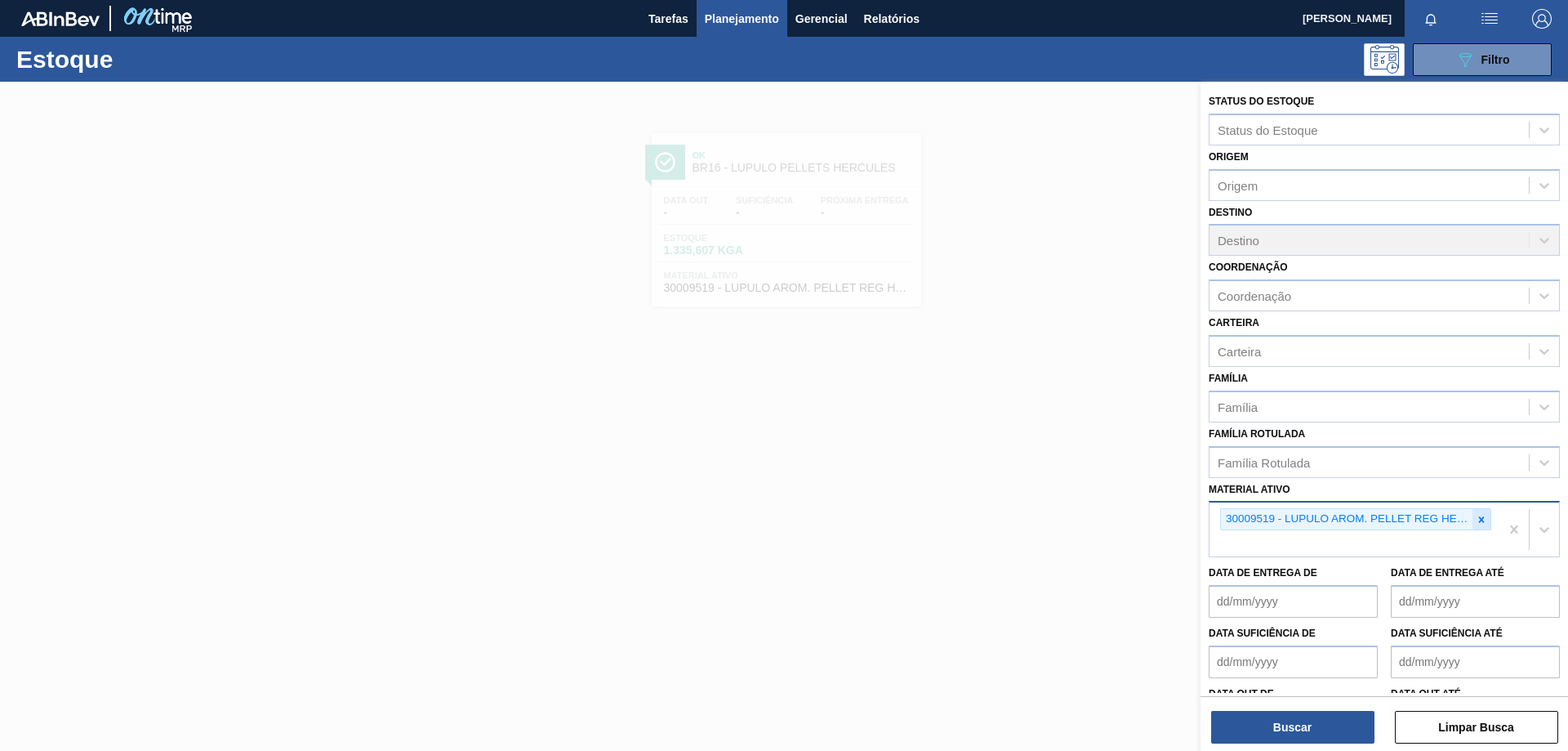
click at [1478, 517] on icon at bounding box center [1482, 520] width 12 height 12
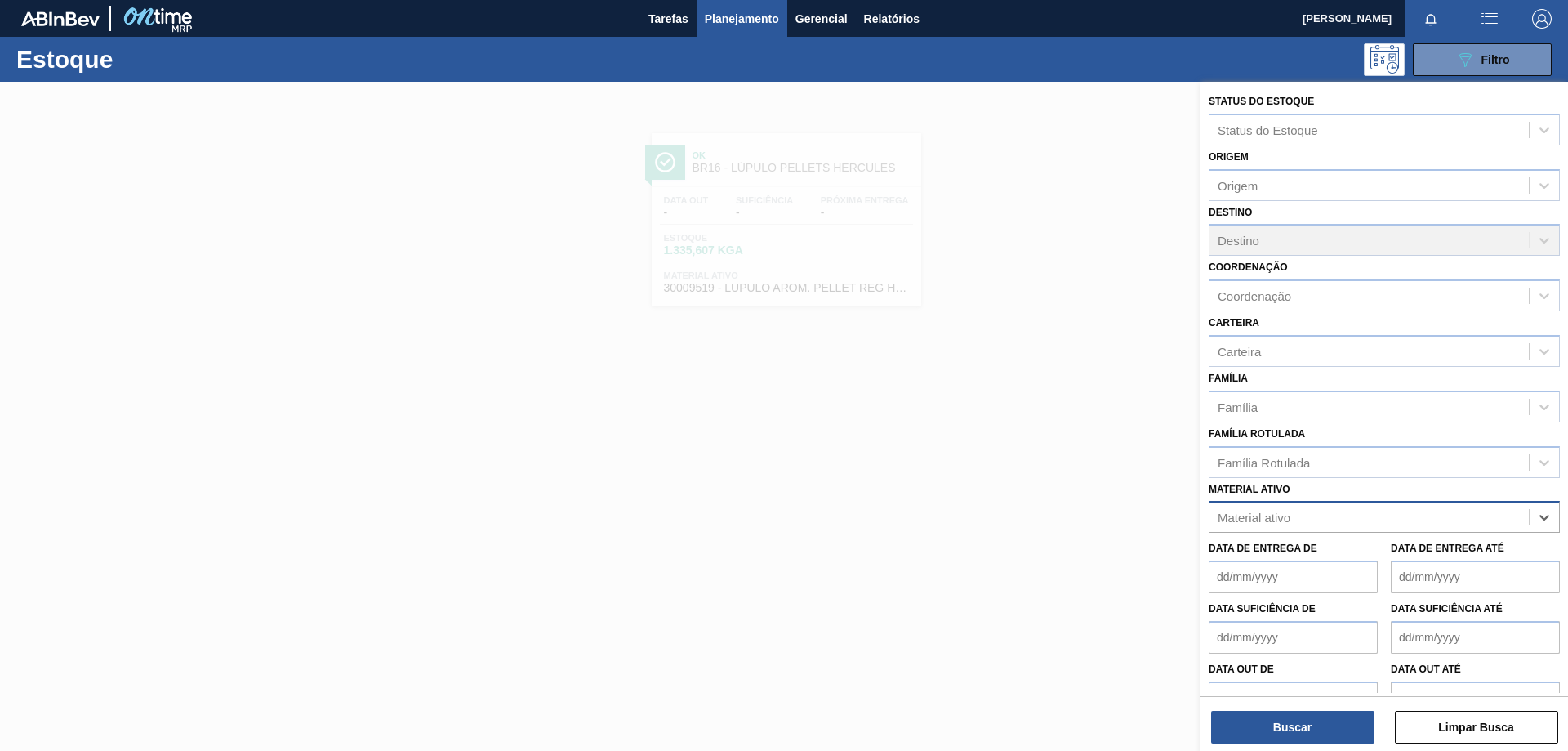
paste ativo "30003577"
type ativo "30003577"
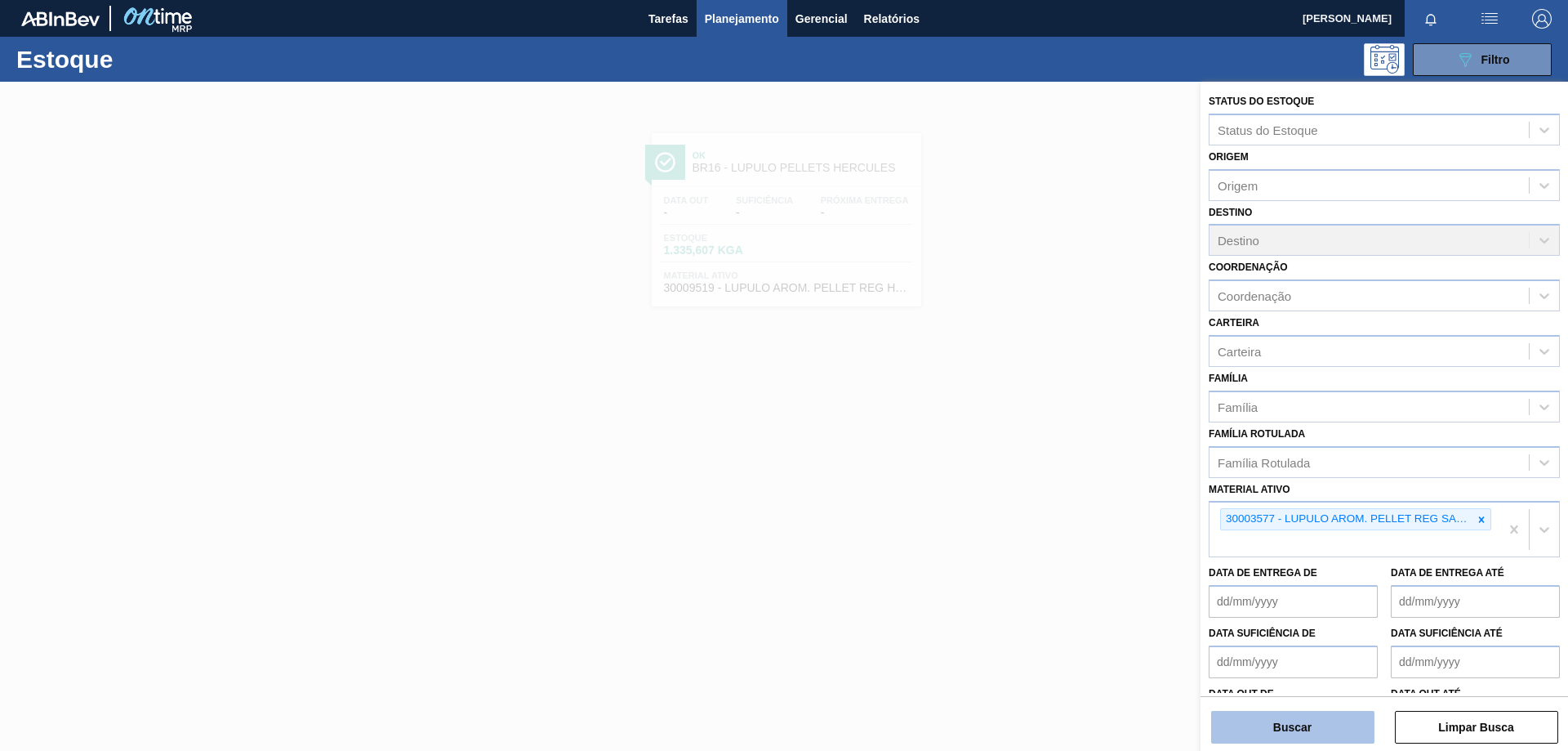
click at [1325, 723] on button "Buscar" at bounding box center [1292, 726] width 163 height 33
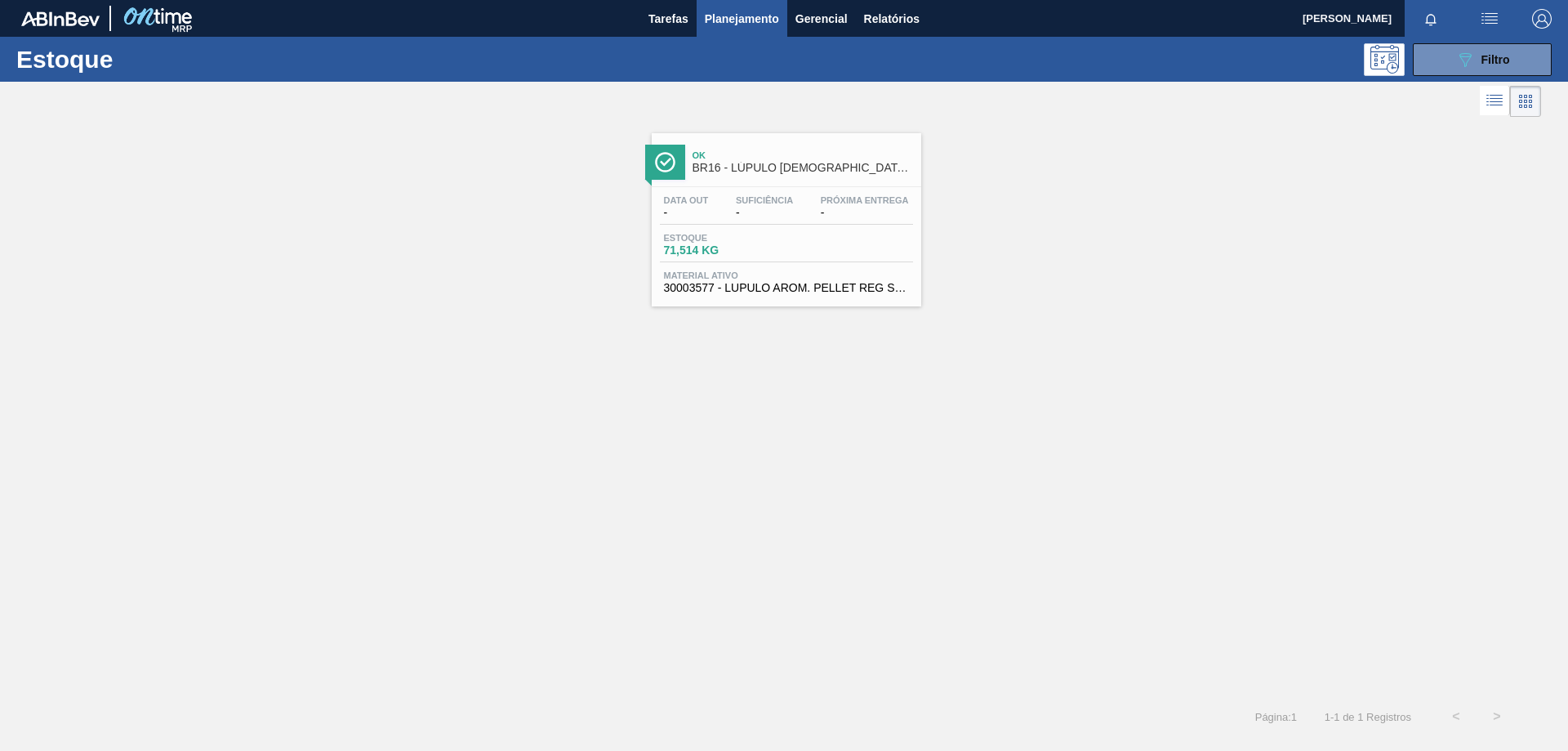
click at [858, 278] on span "Material ativo" at bounding box center [786, 276] width 245 height 10
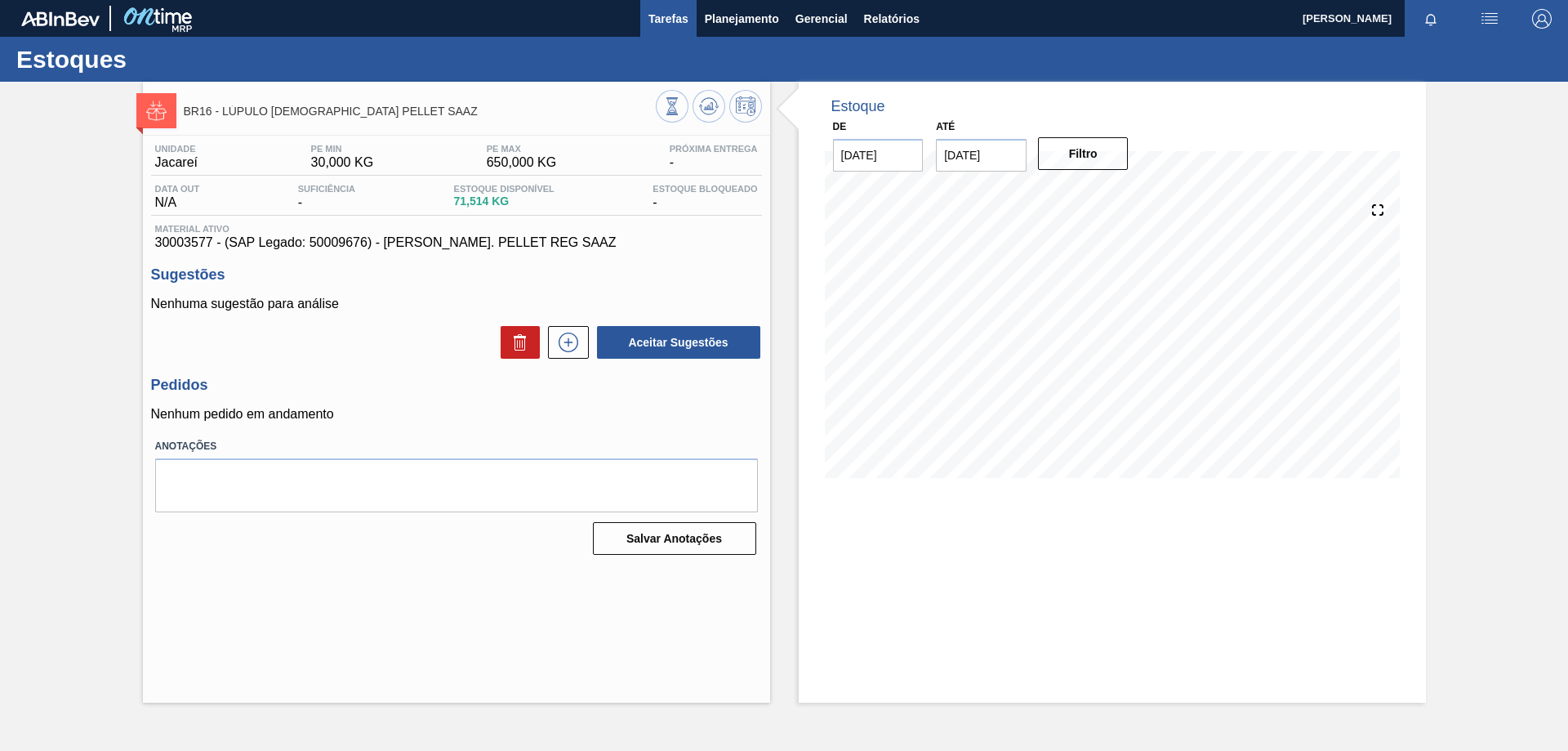
click at [662, 13] on span "Tarefas" at bounding box center [668, 19] width 40 height 19
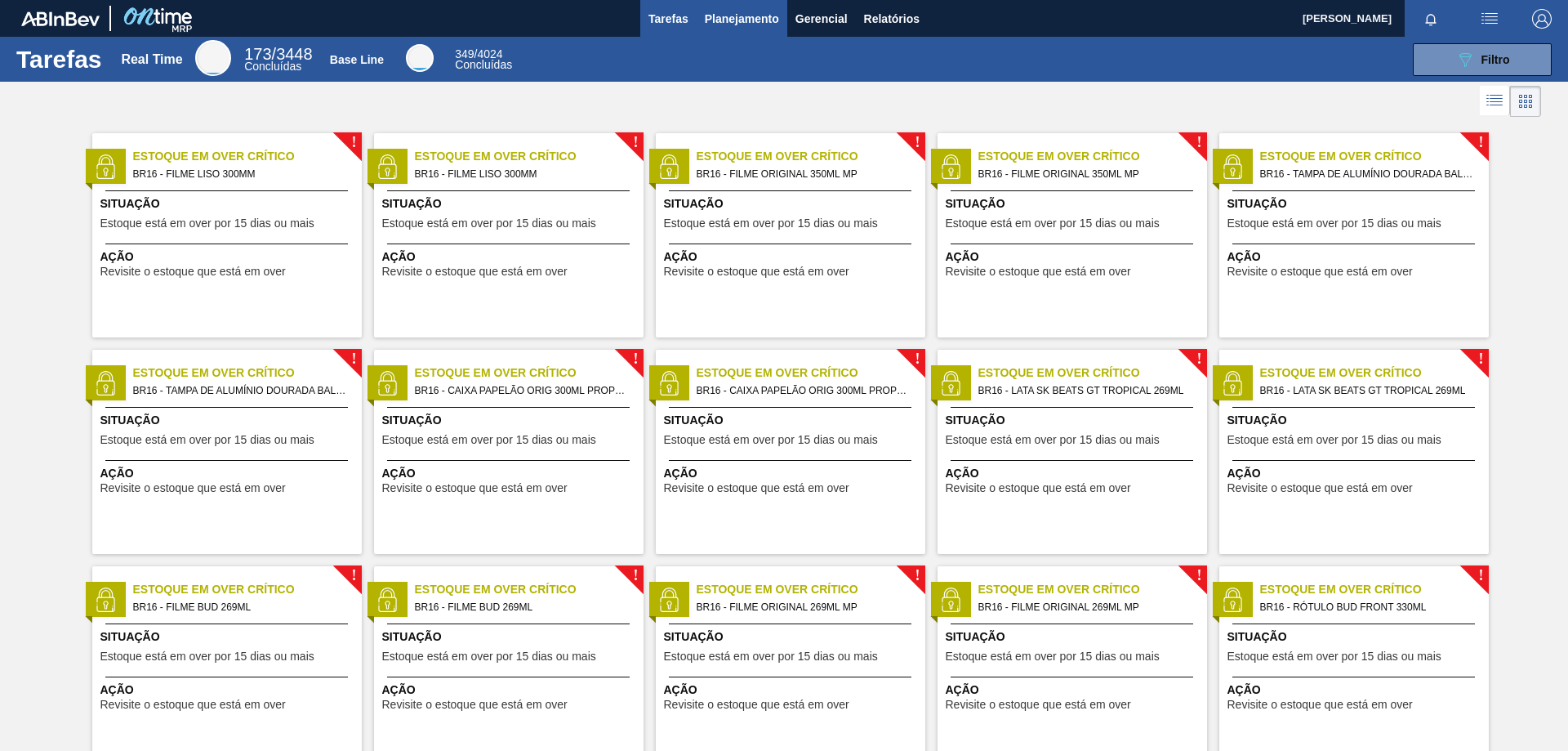
click at [733, 9] on span "Planejamento" at bounding box center [742, 19] width 74 height 19
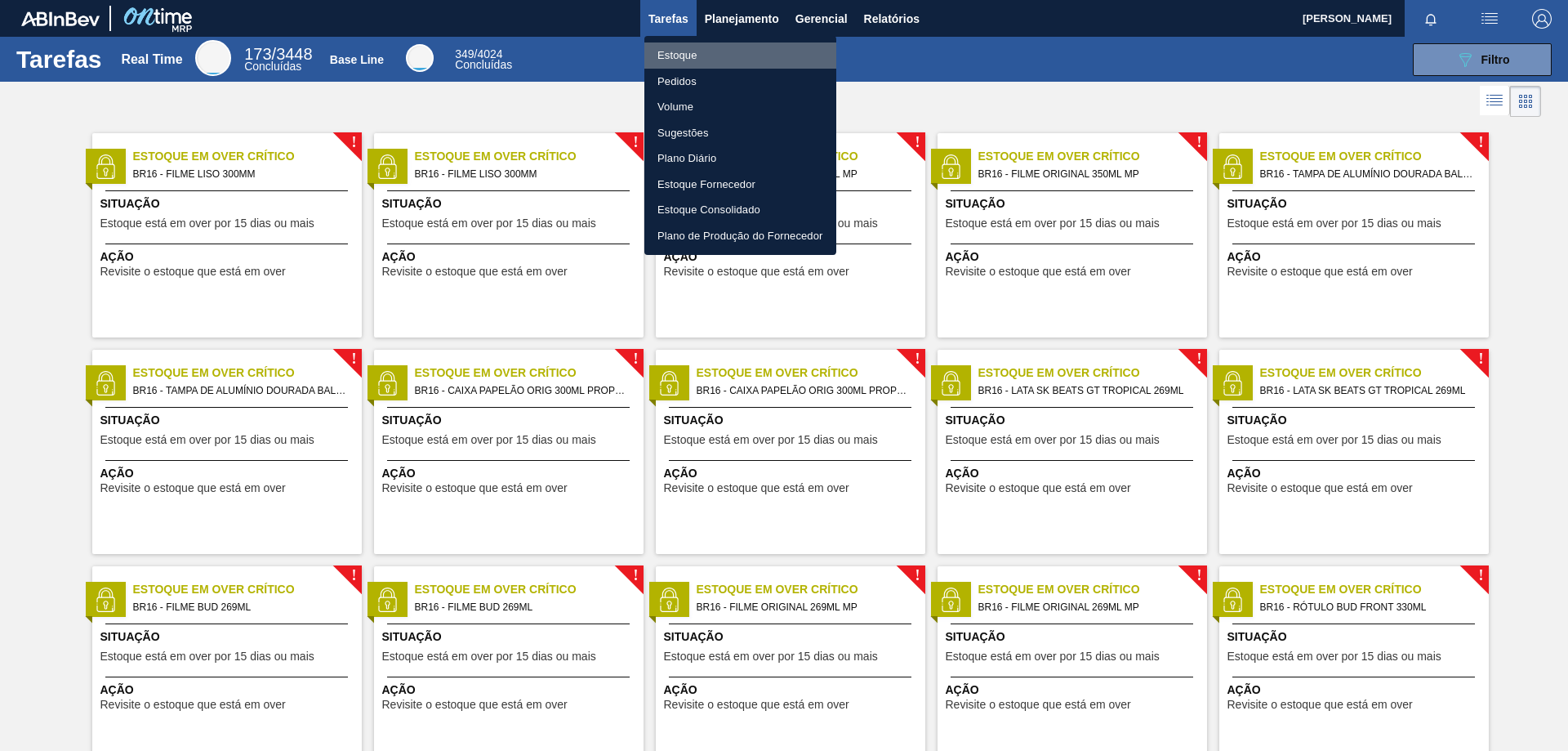
click at [680, 62] on li "Estoque" at bounding box center [740, 55] width 192 height 26
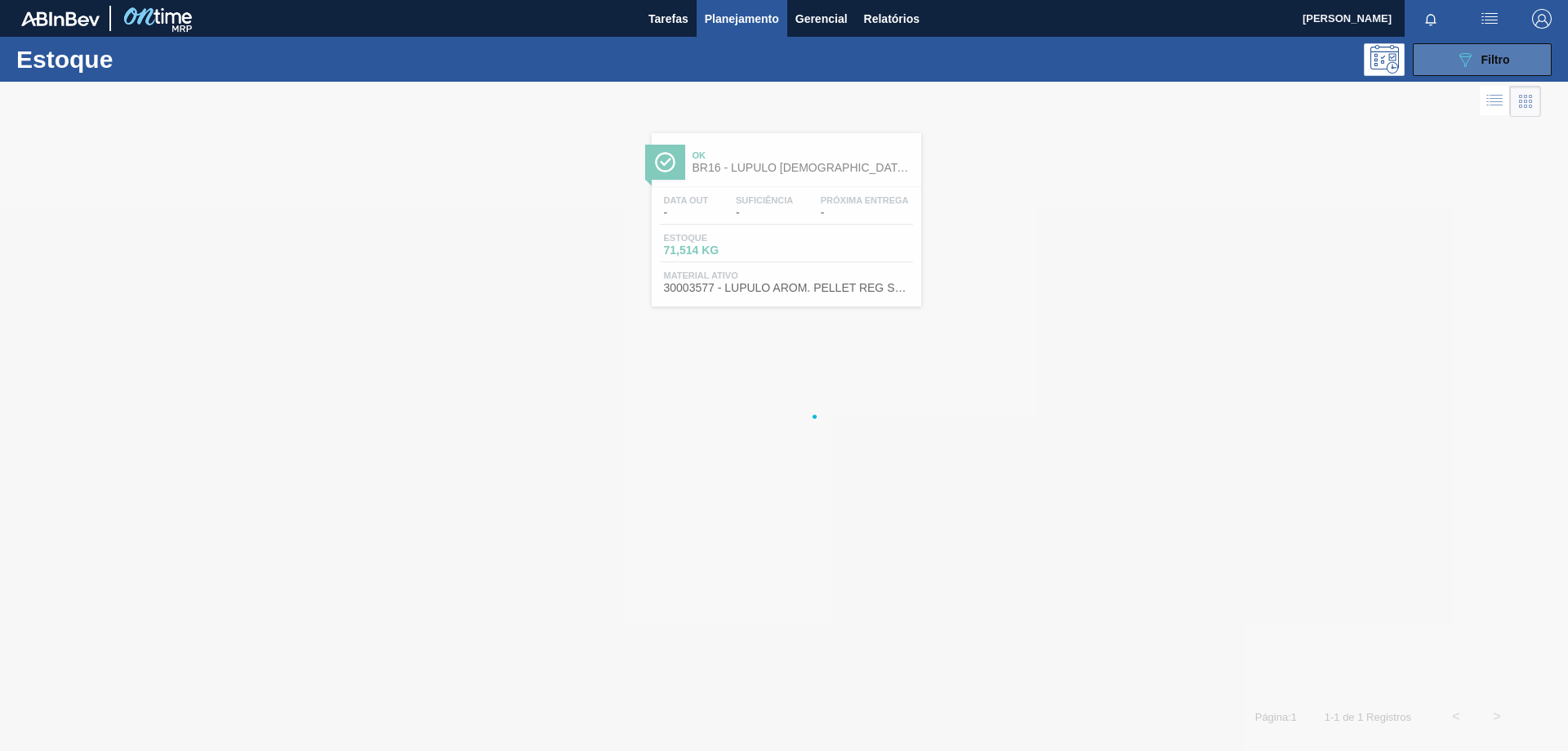
click at [1493, 63] on span "Filtro" at bounding box center [1495, 59] width 29 height 13
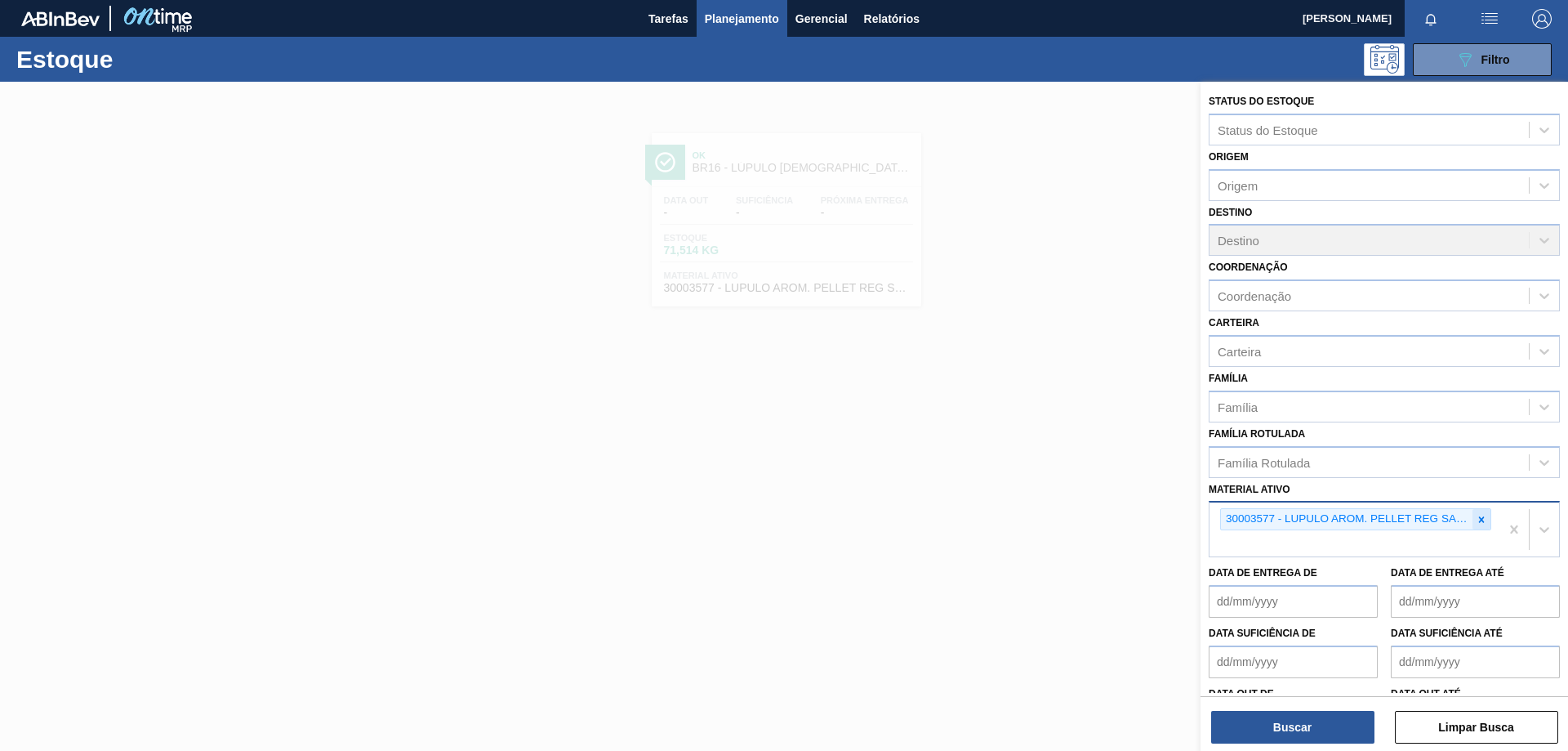
click at [1478, 514] on icon at bounding box center [1482, 520] width 12 height 12
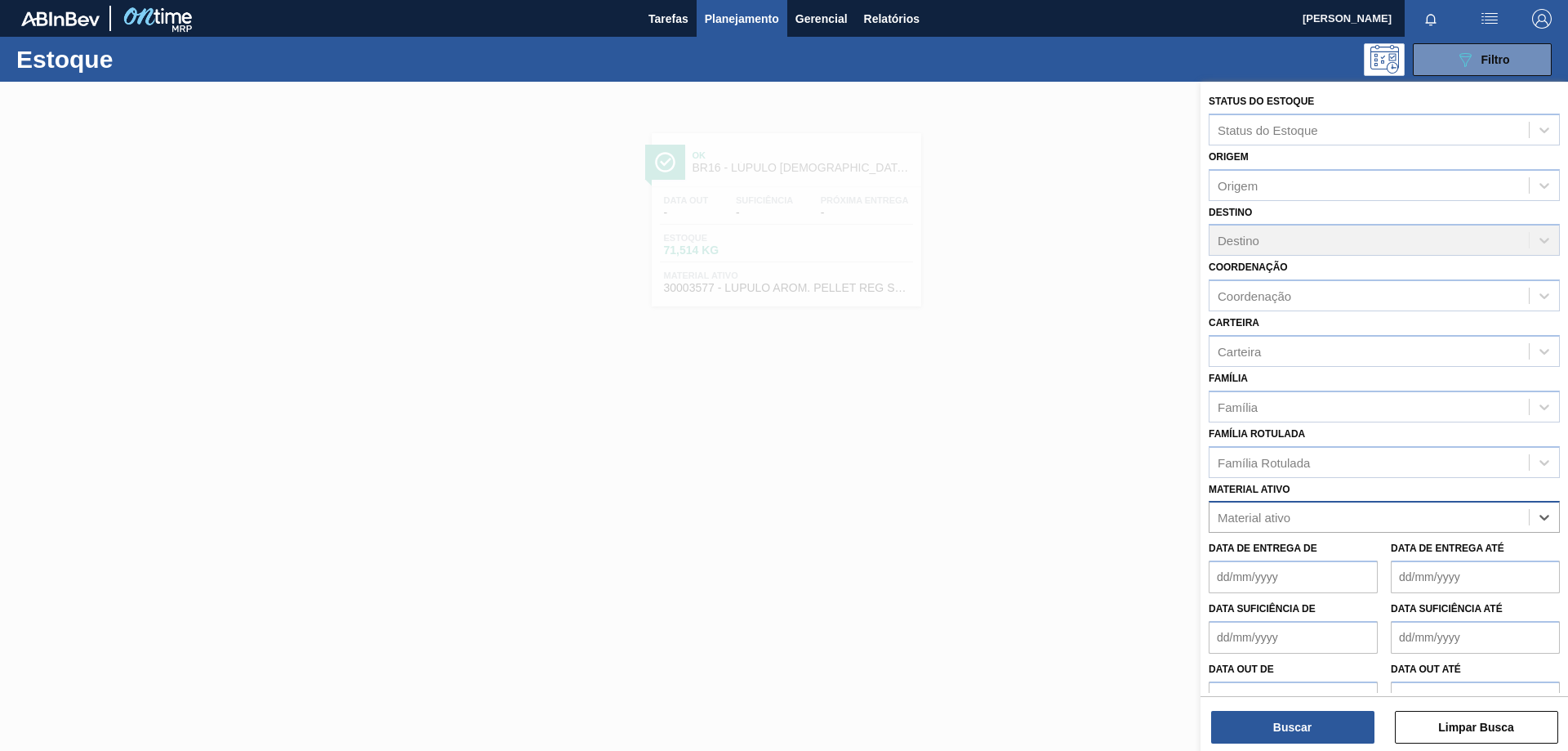
paste ativo "30009519"
type ativo "30009519"
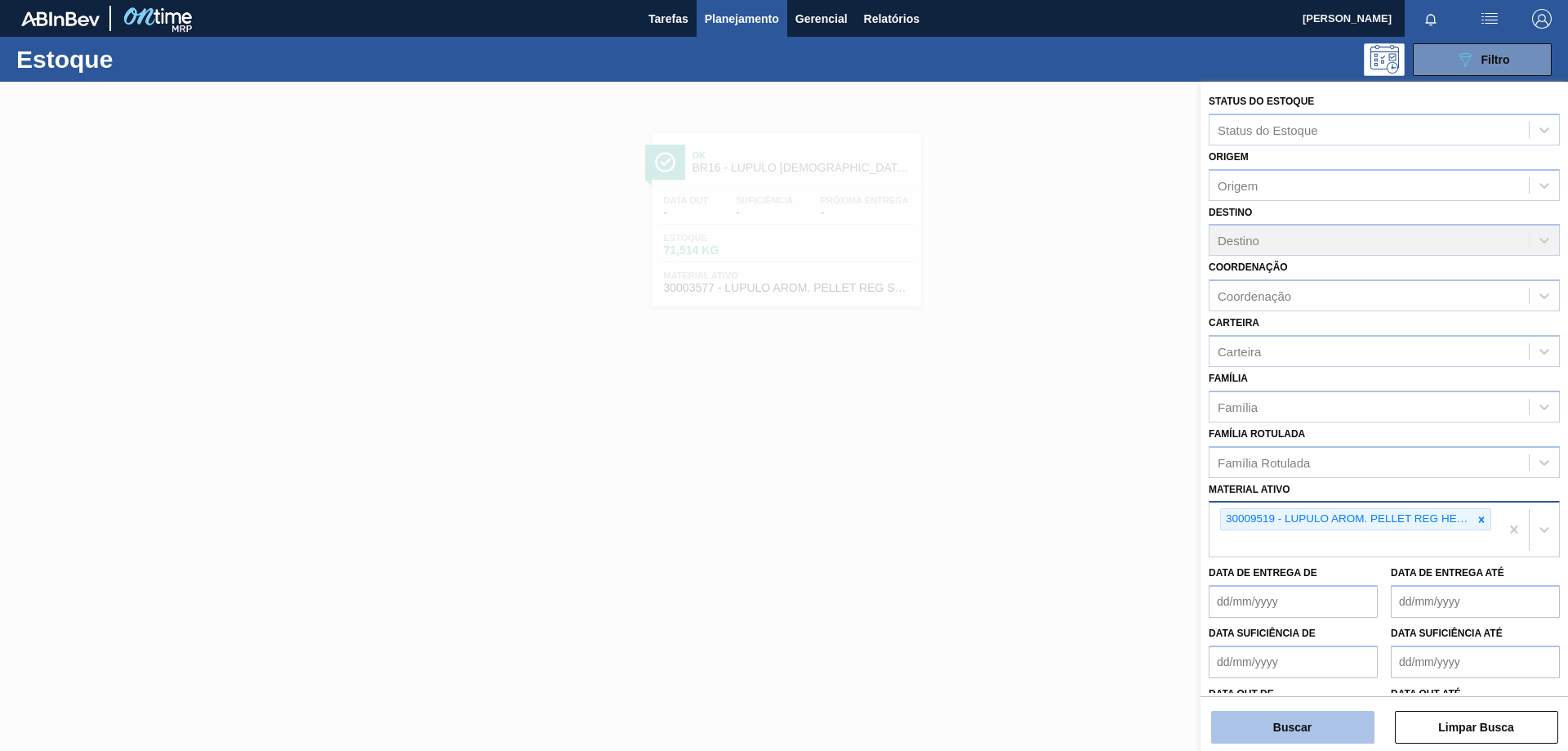
click at [1242, 725] on button "Buscar" at bounding box center [1292, 726] width 163 height 33
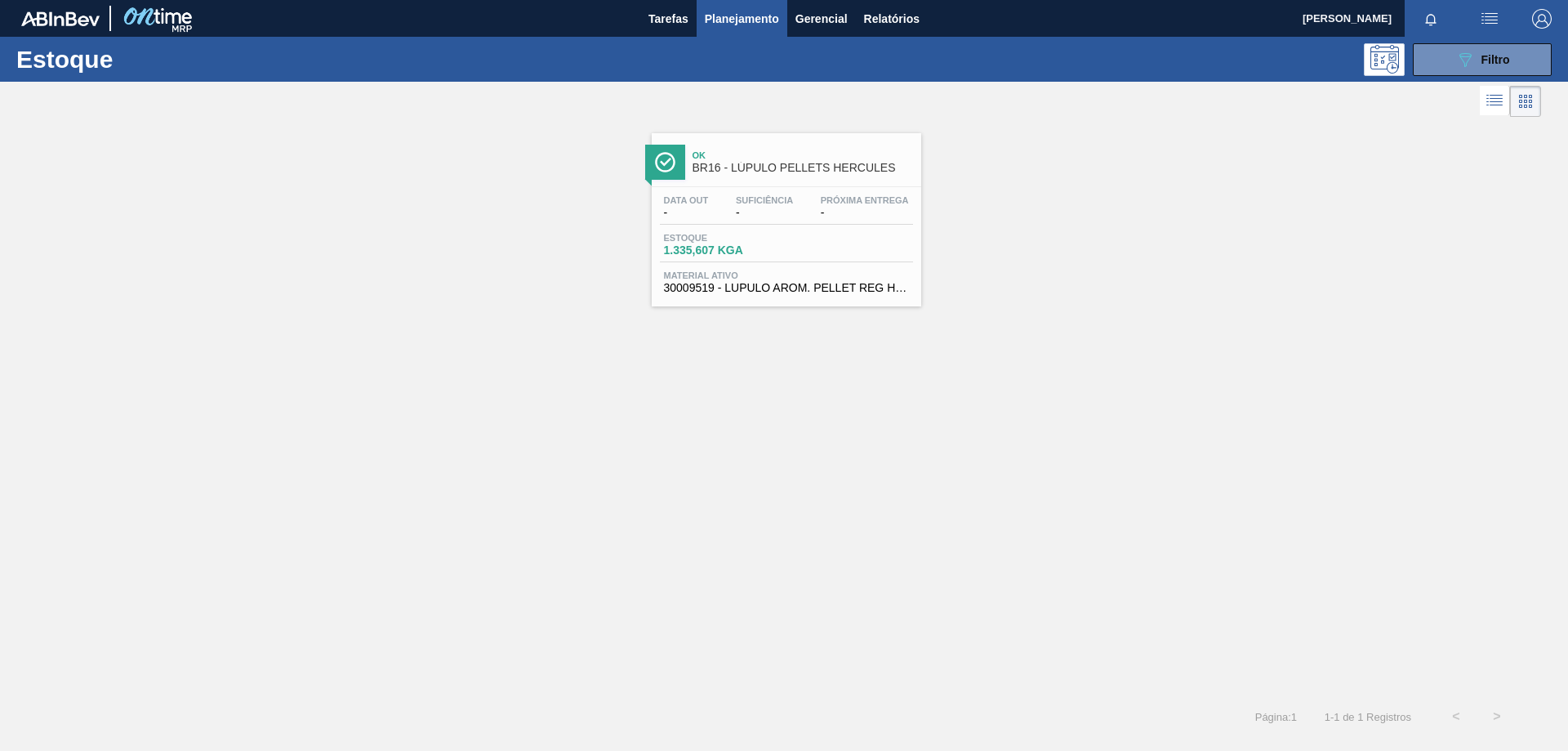
click at [903, 283] on span "30009519 - LUPULO AROM. PELLET REG HERCULES" at bounding box center [786, 288] width 245 height 12
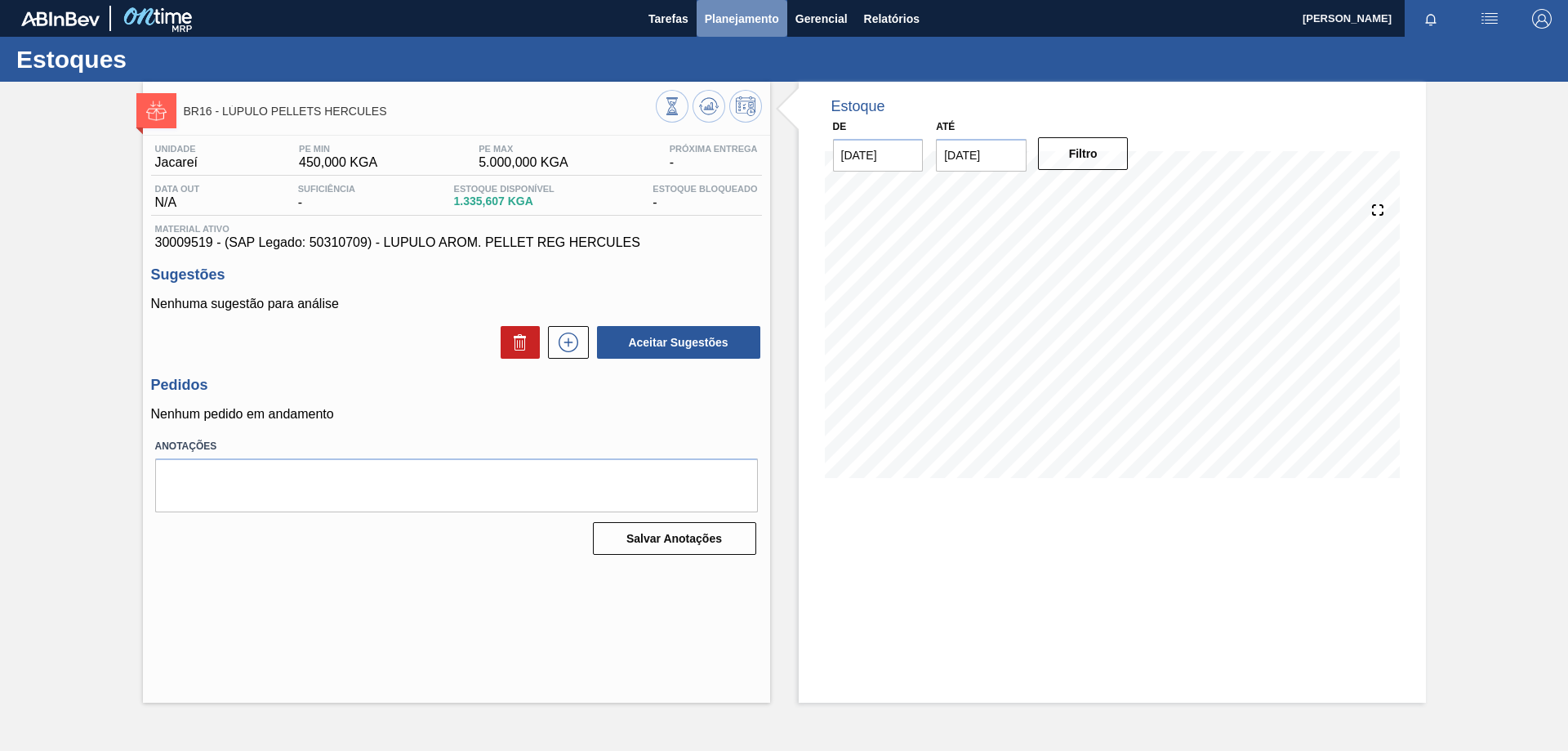
click at [732, 21] on span "Planejamento" at bounding box center [742, 19] width 74 height 19
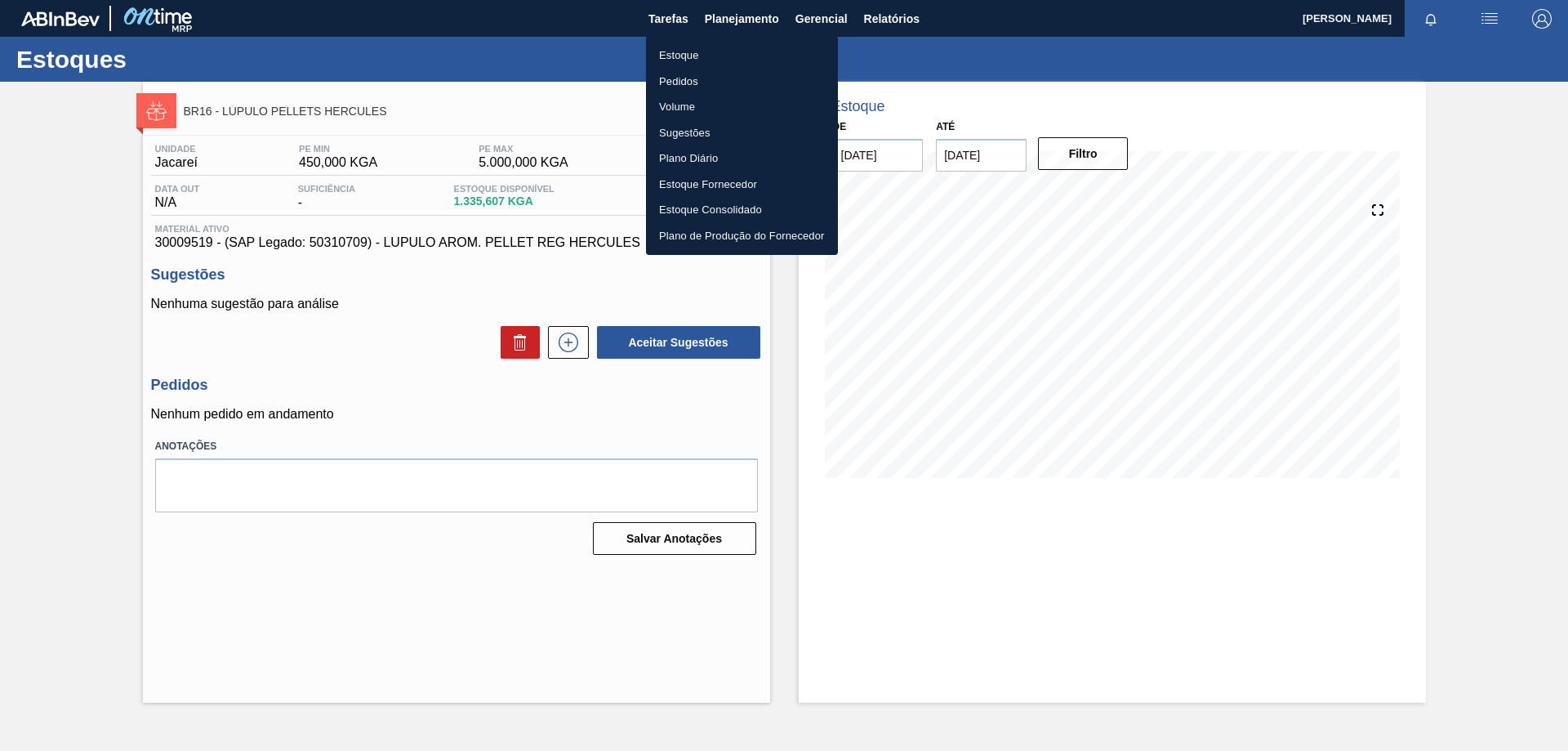
click at [691, 58] on li "Estoque" at bounding box center [741, 55] width 192 height 26
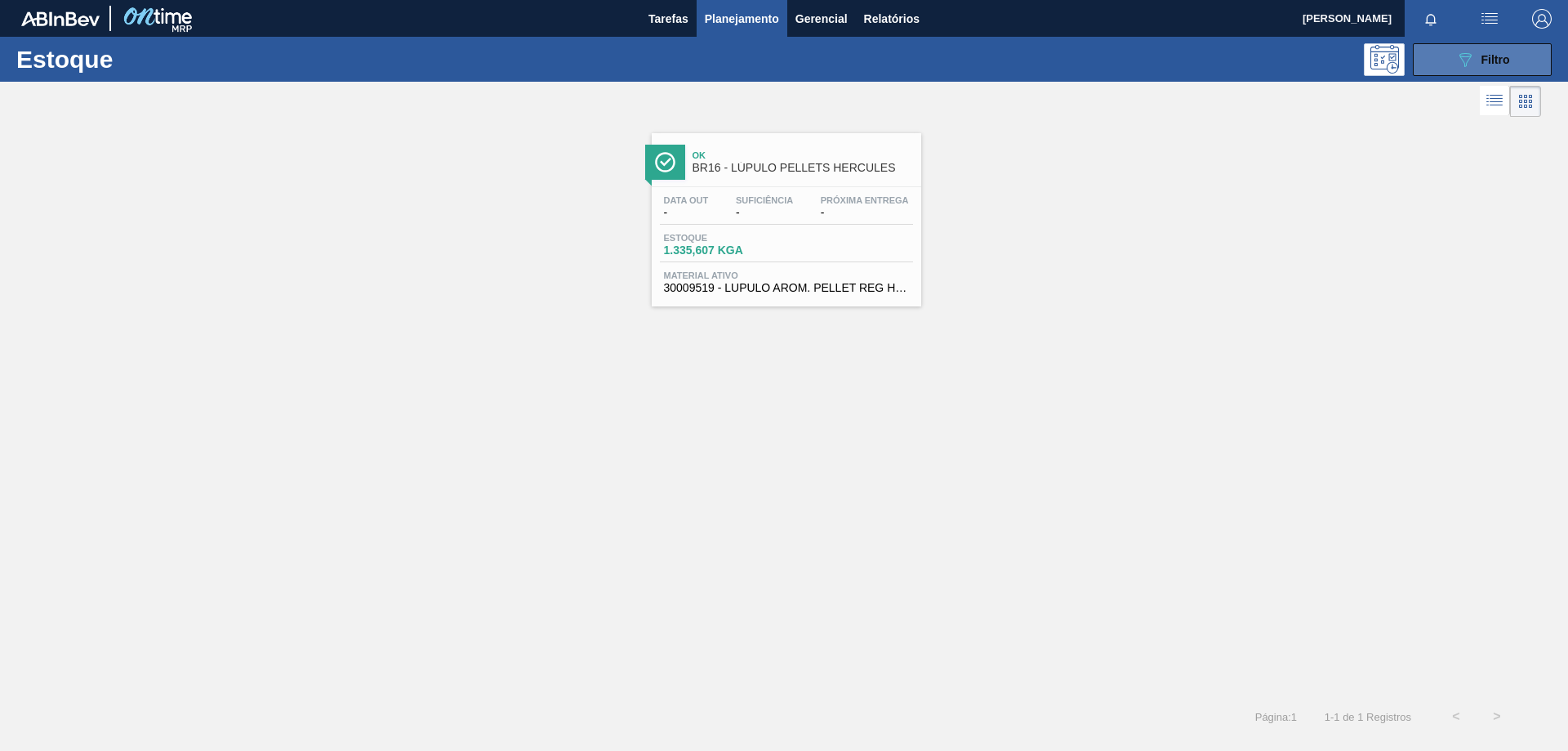
click at [1452, 59] on button "089F7B8B-B2A5-4AFE-B5C0-19BA573D28AC Filtro" at bounding box center [1482, 59] width 139 height 33
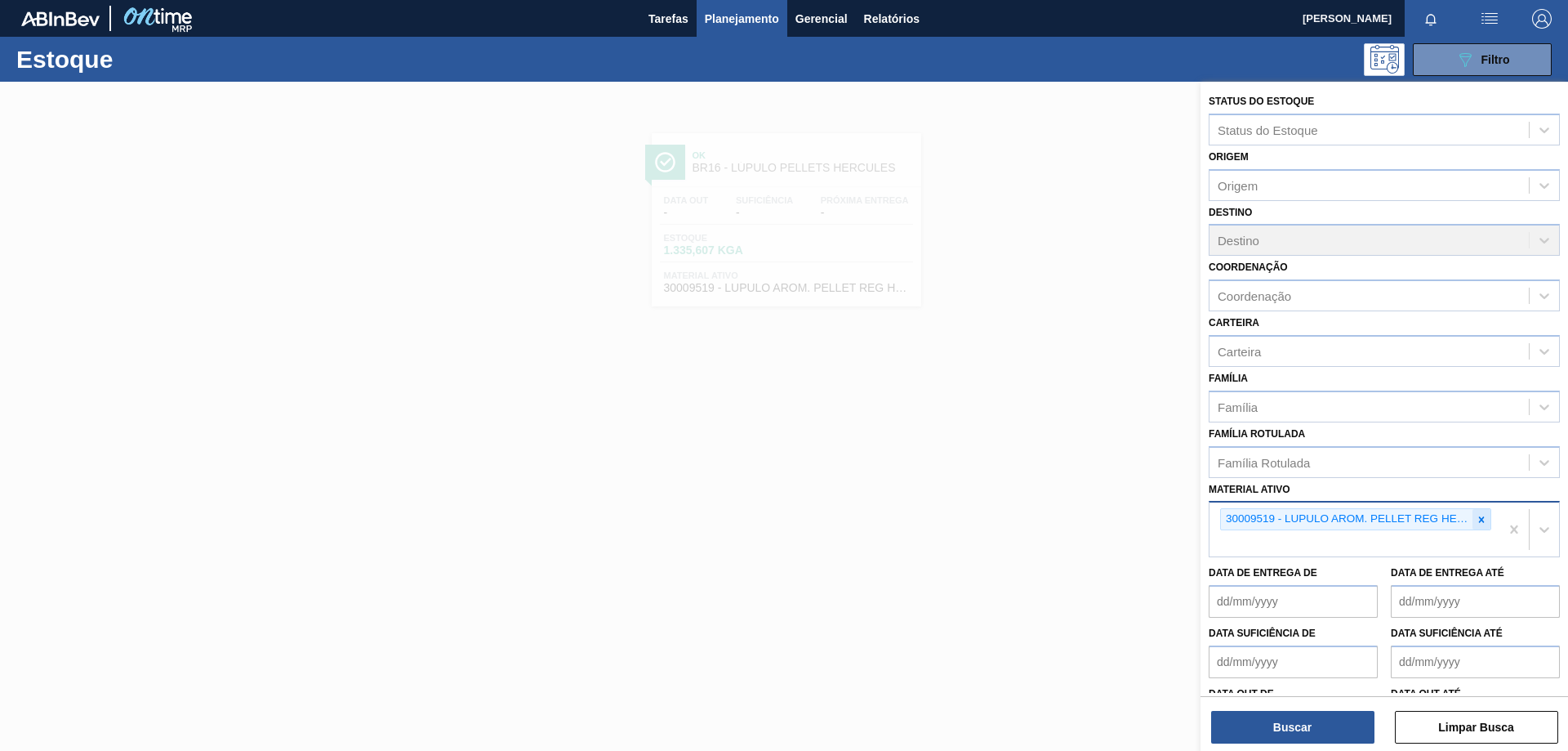
click at [1483, 516] on icon at bounding box center [1482, 520] width 12 height 12
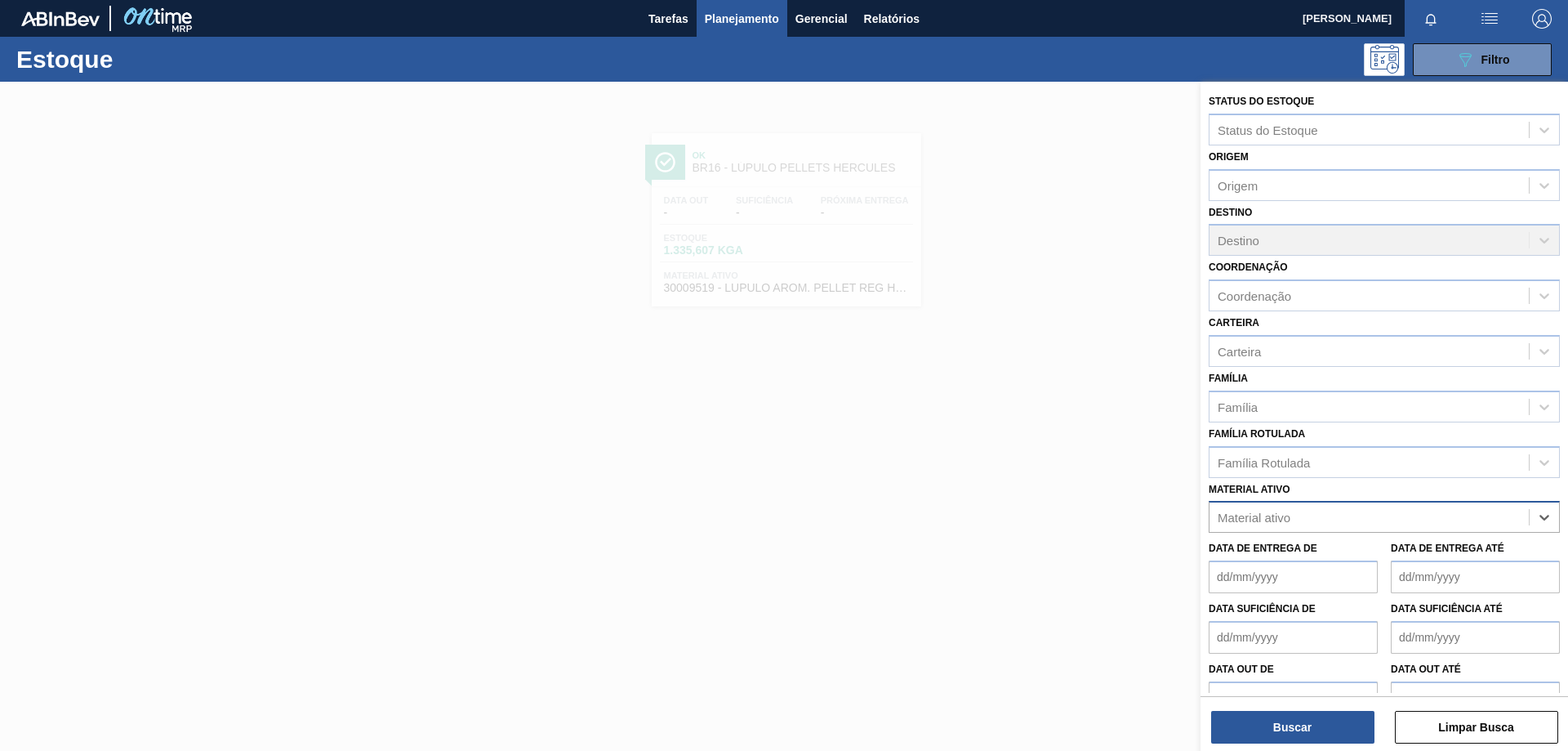
paste ativo "30003534"
type ativo "30003534"
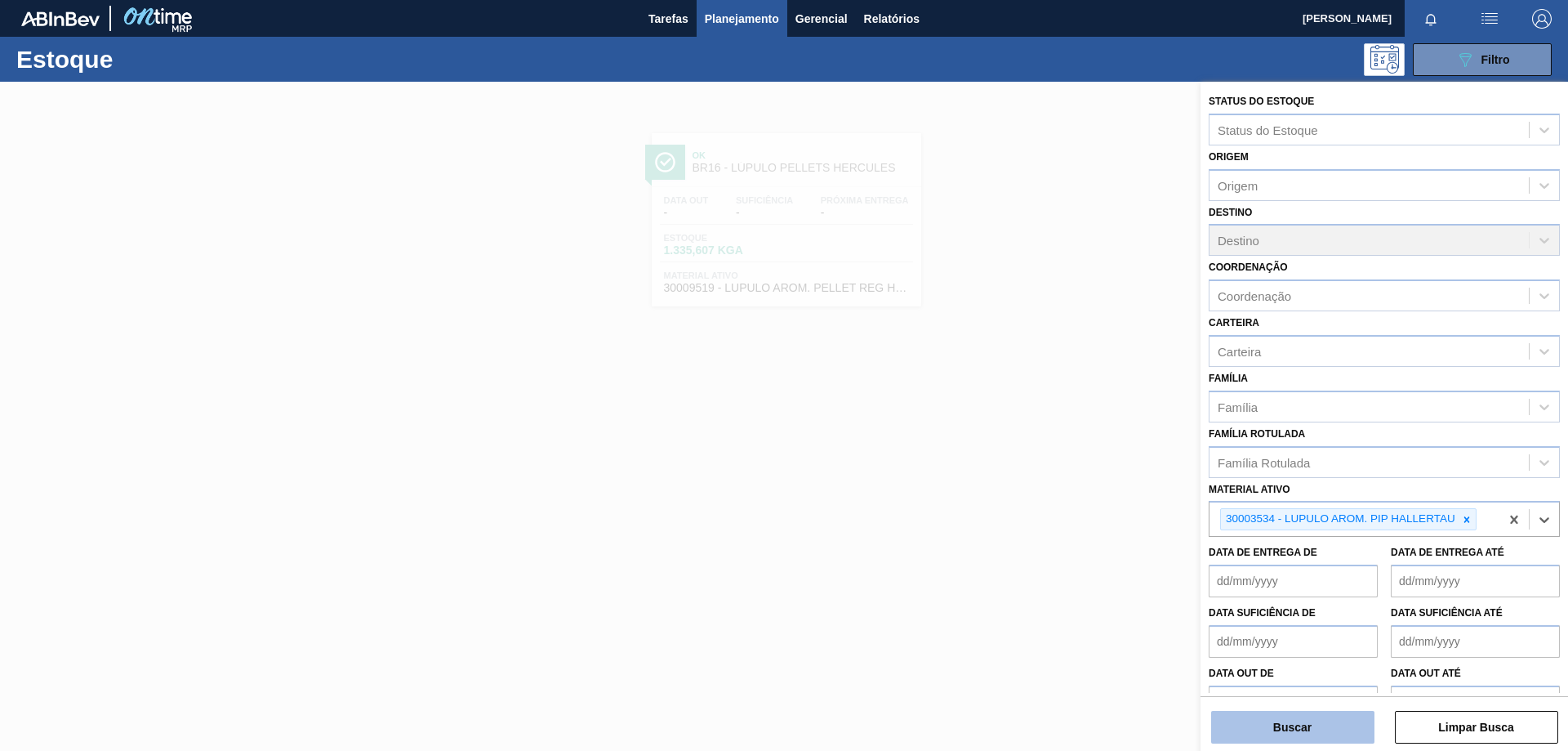
click at [1240, 723] on button "Buscar" at bounding box center [1292, 726] width 163 height 33
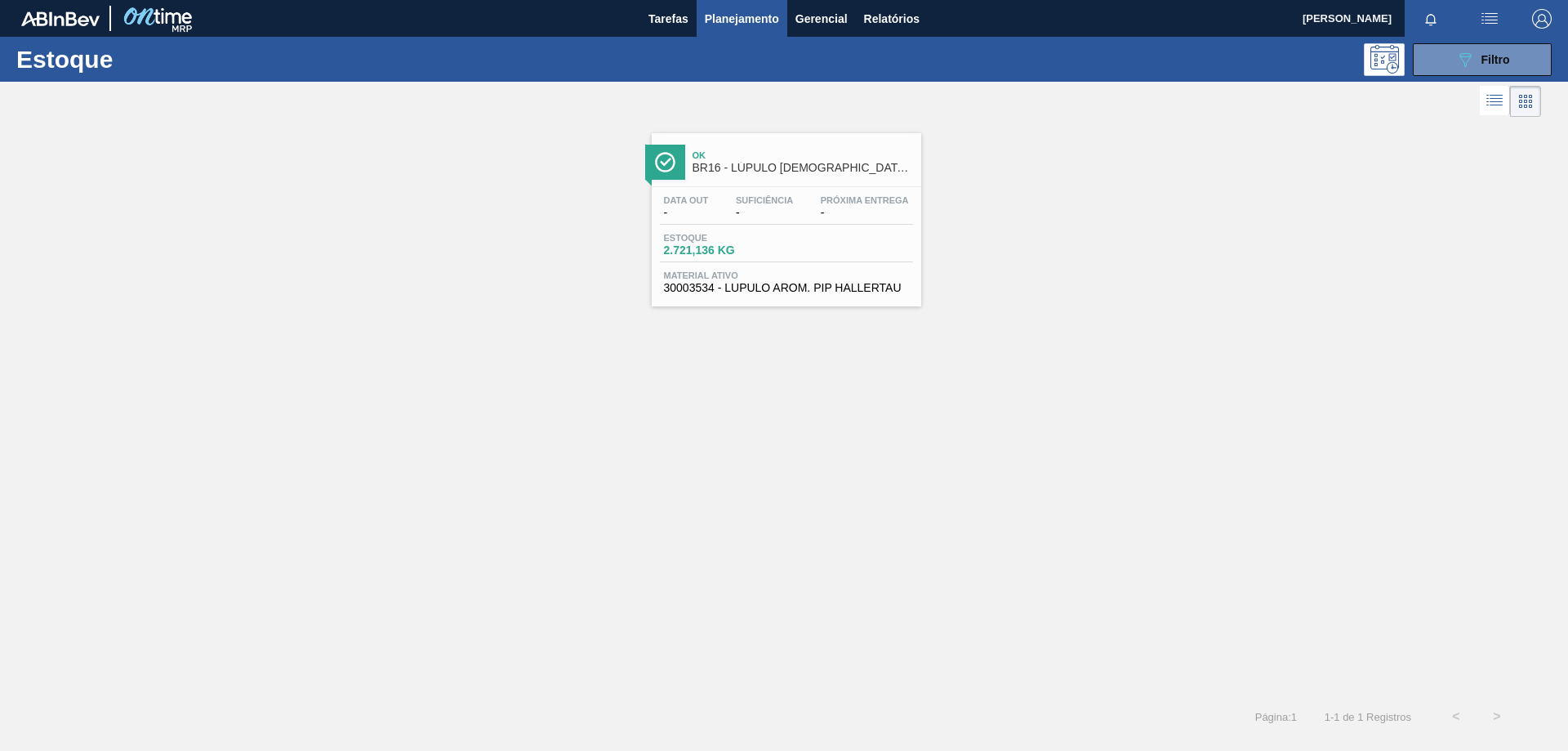
click at [827, 221] on div "Data out - Suficiência - Próxima Entrega -" at bounding box center [786, 210] width 253 height 30
